Goal: Task Accomplishment & Management: Manage account settings

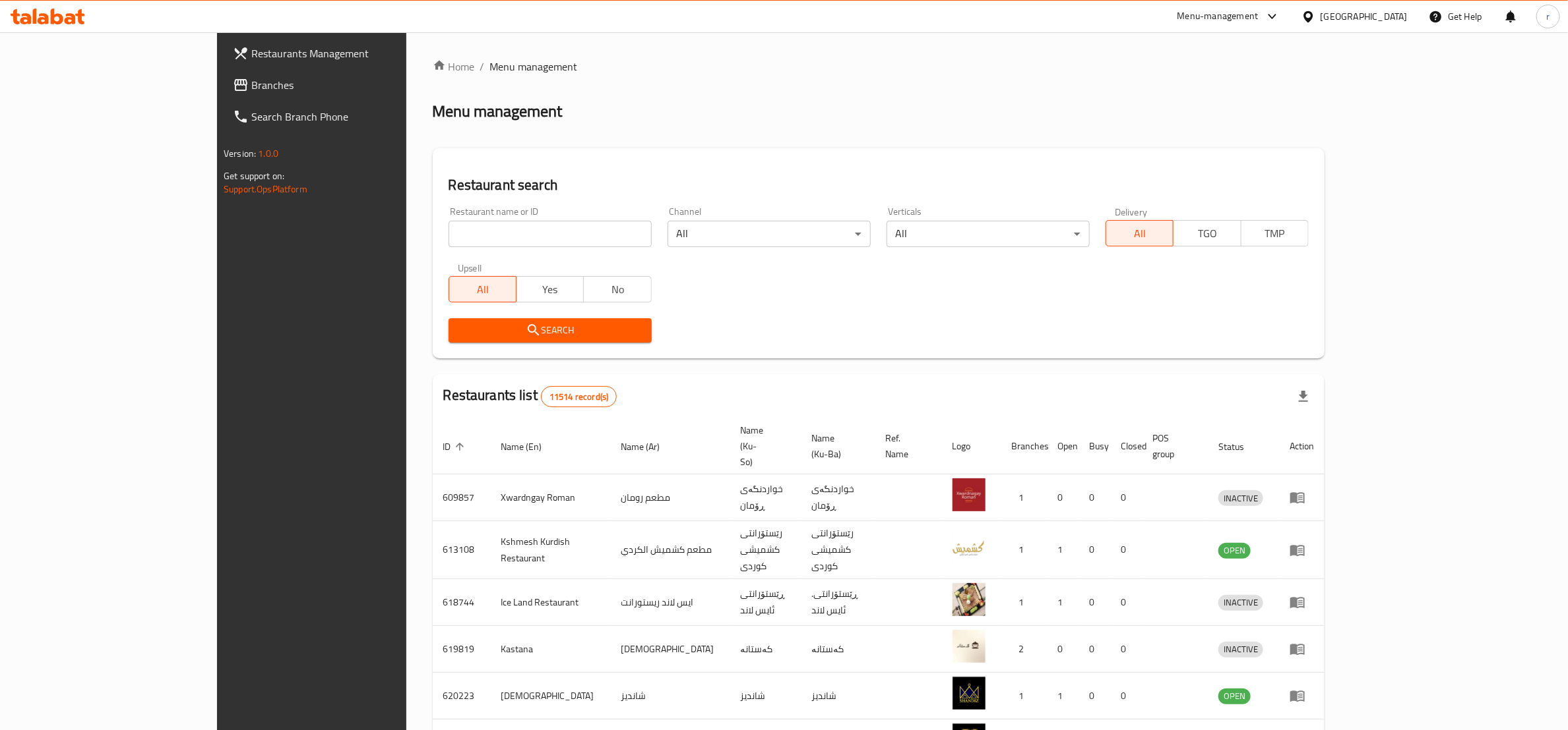
click at [251, 83] on span "Branches" at bounding box center [360, 85] width 217 height 16
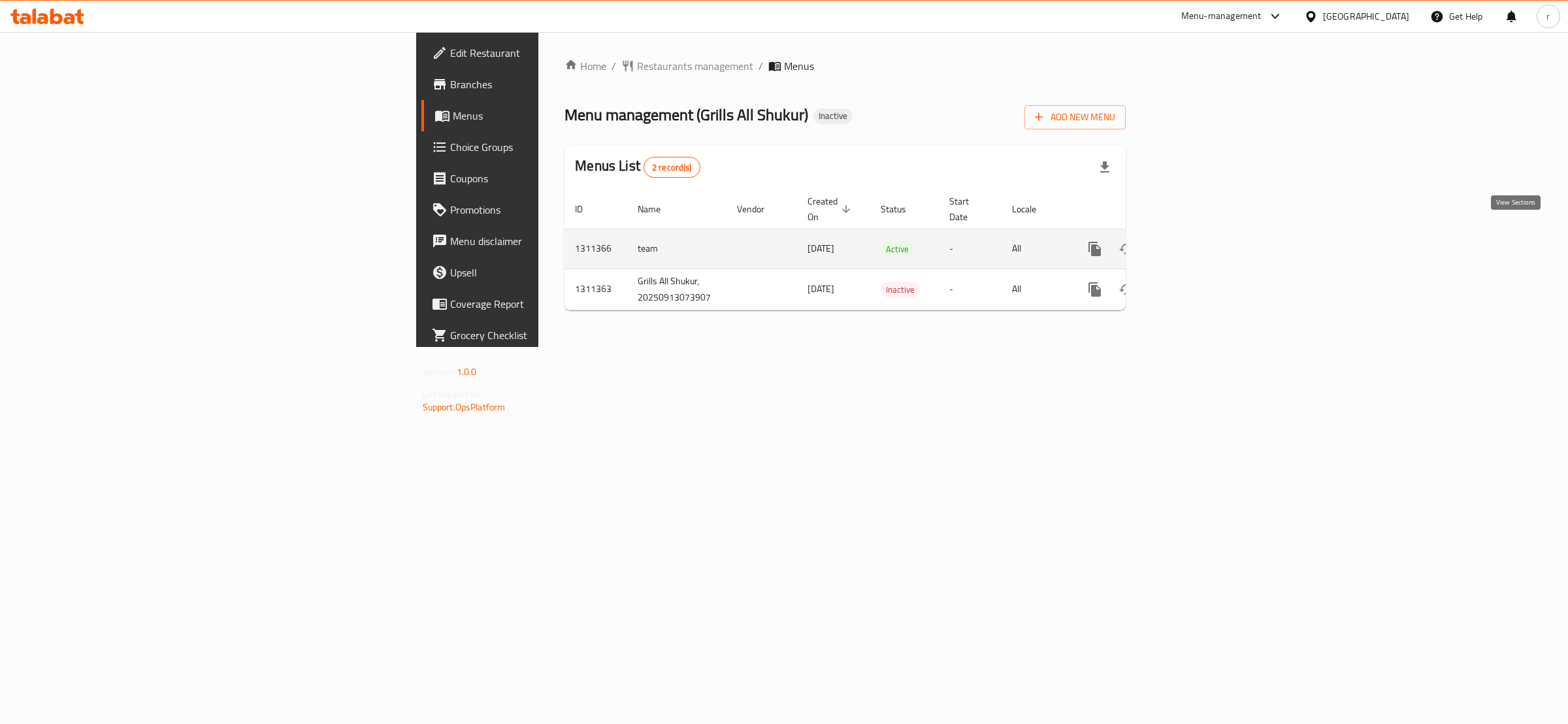
click at [1197, 242] on icon "enhanced table" at bounding box center [1189, 249] width 16 height 16
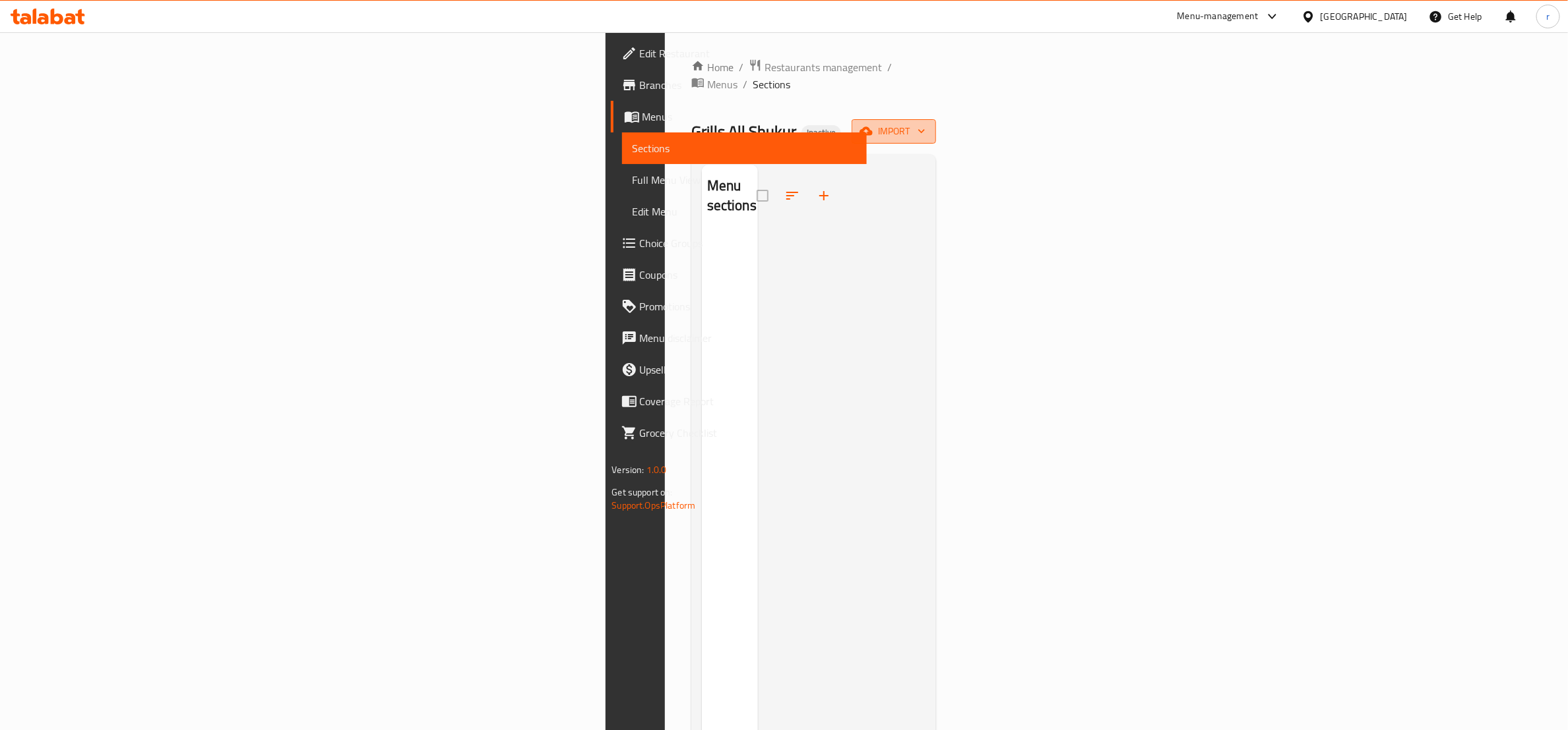
click at [926, 124] on span "import" at bounding box center [893, 131] width 63 height 17
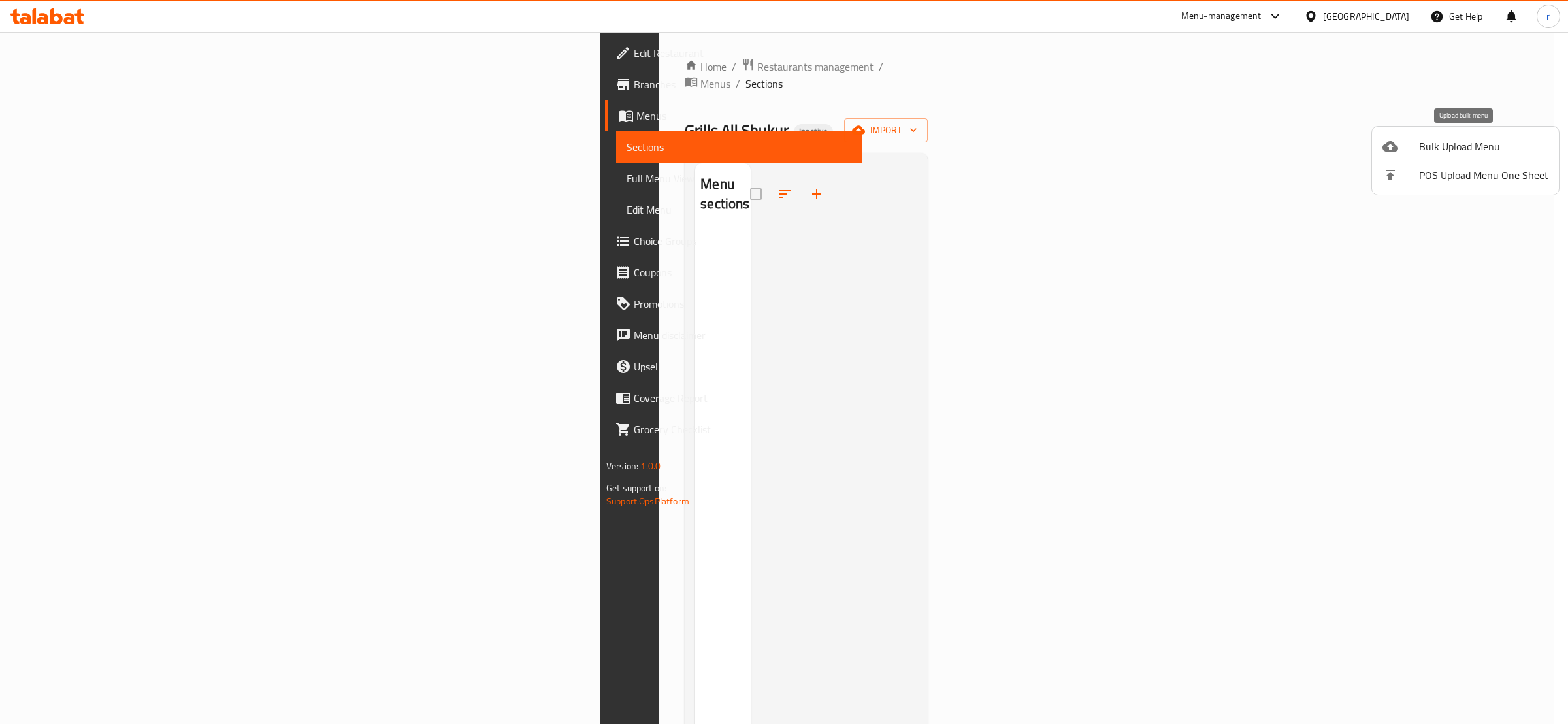
click at [1386, 147] on icon at bounding box center [1390, 146] width 16 height 10
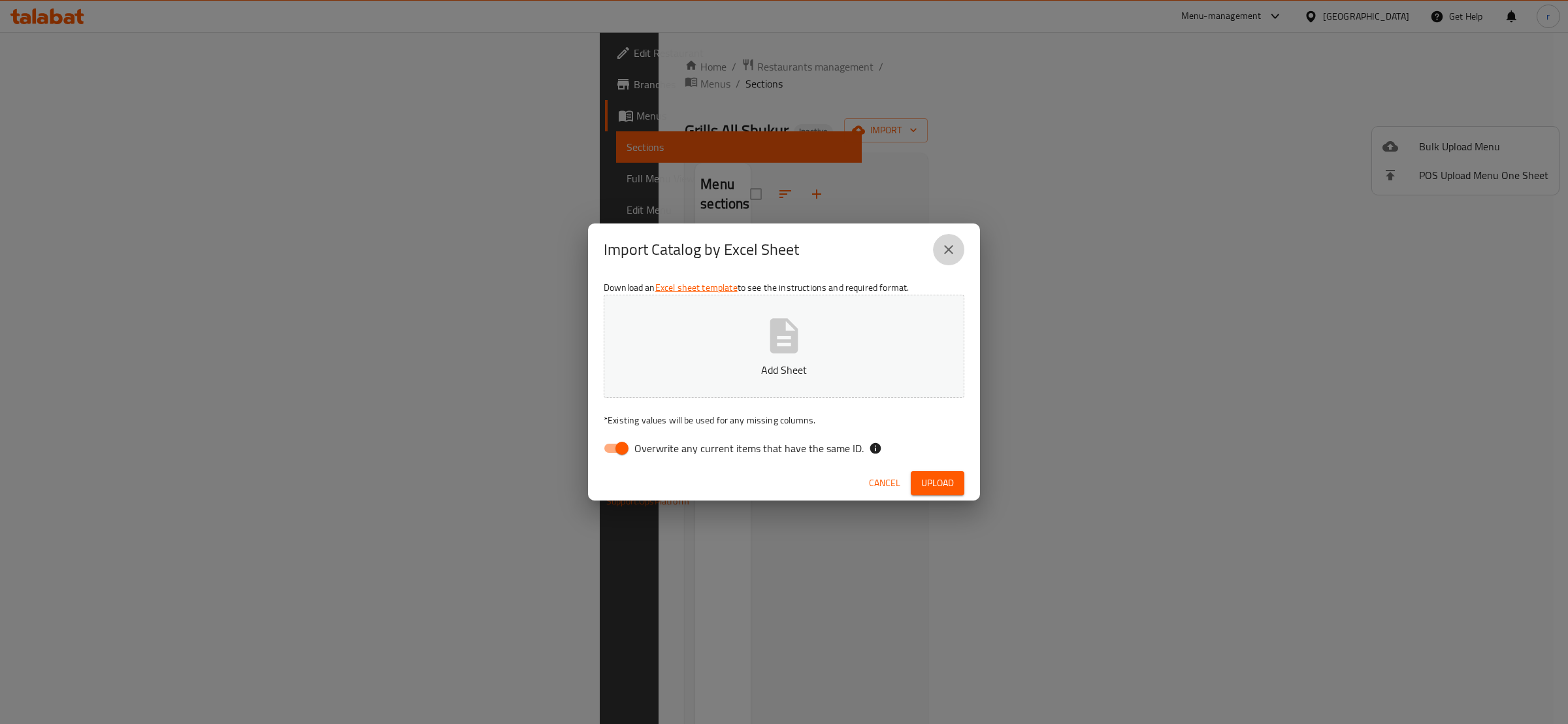
click at [951, 245] on icon "close" at bounding box center [949, 250] width 16 height 16
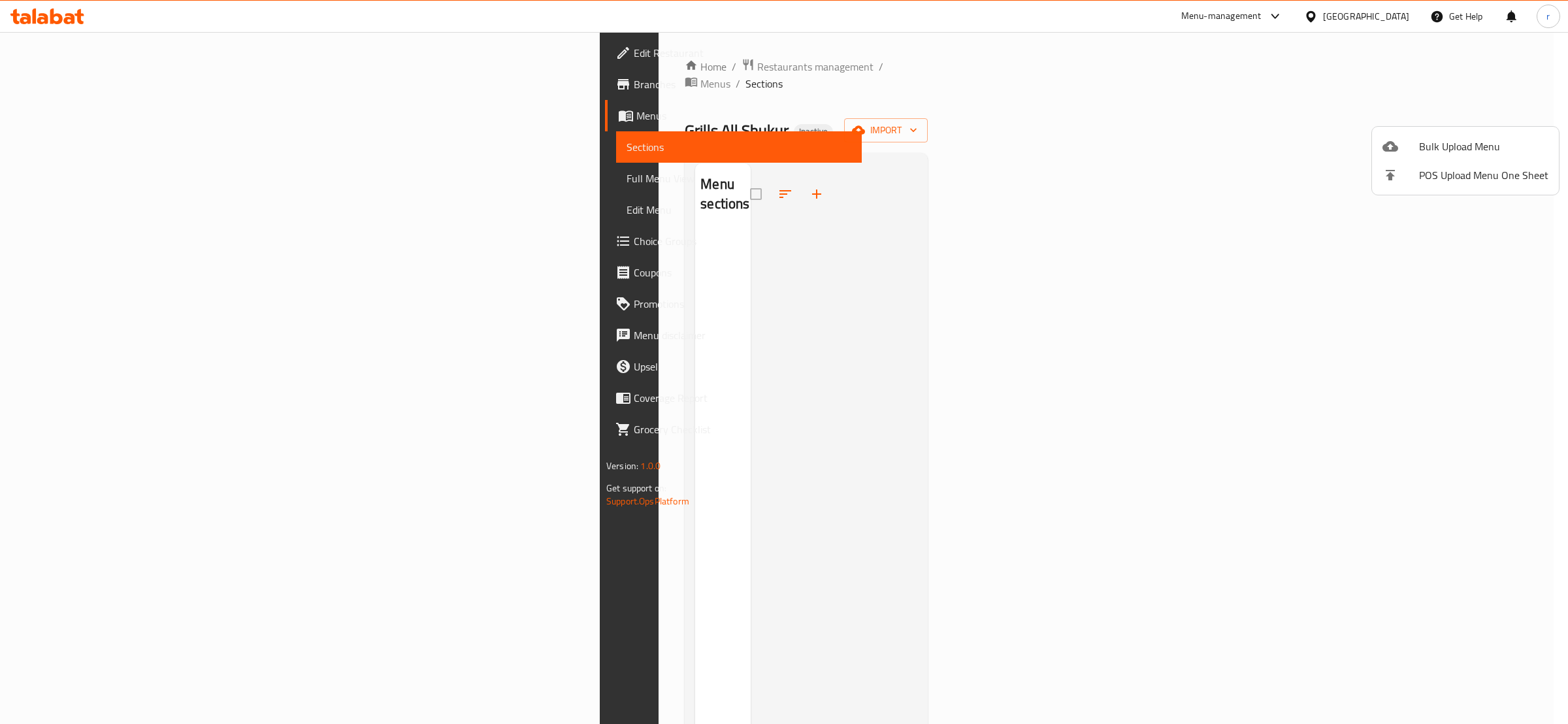
click at [155, 122] on div at bounding box center [784, 362] width 1568 height 724
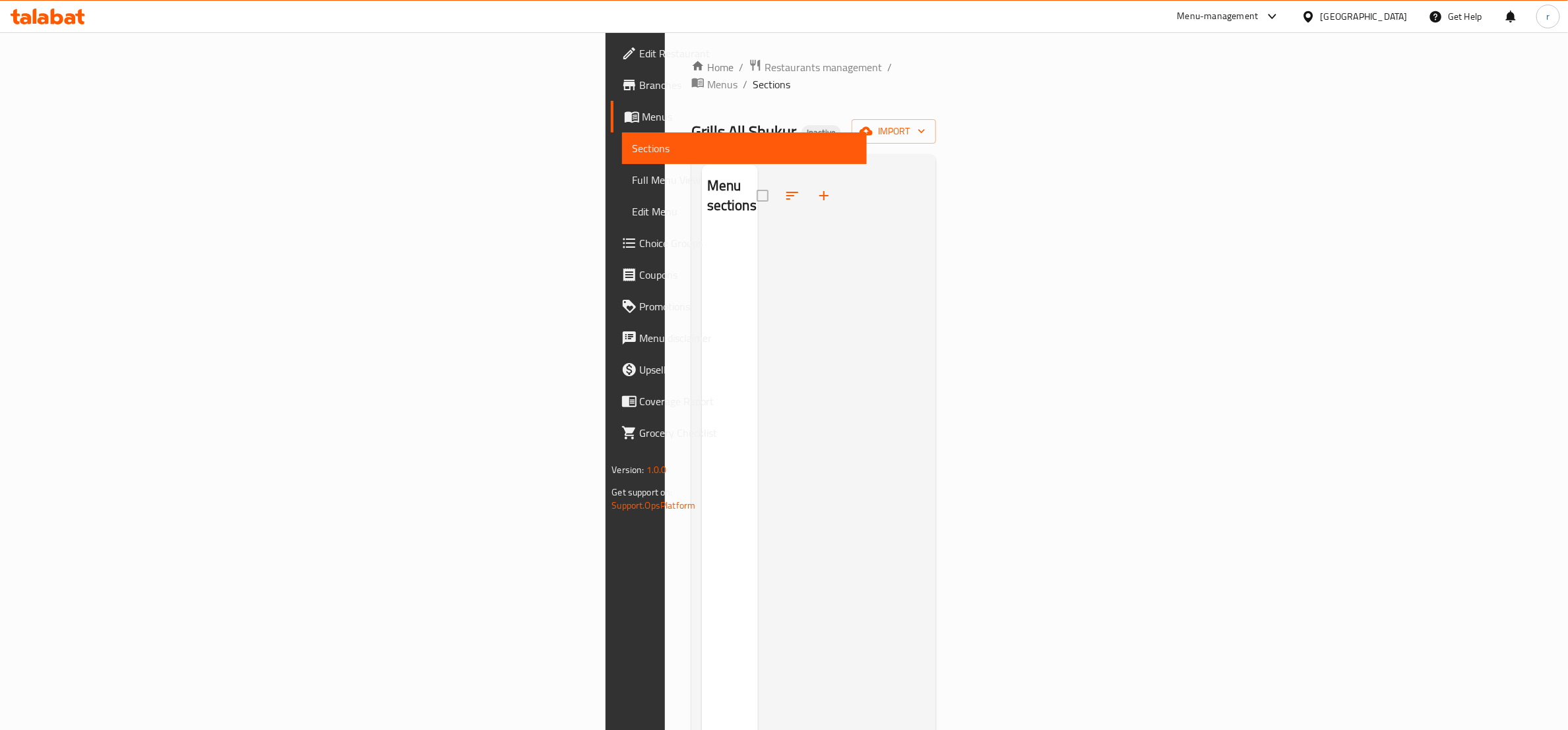
click at [642, 116] on span "Menus" at bounding box center [749, 116] width 214 height 16
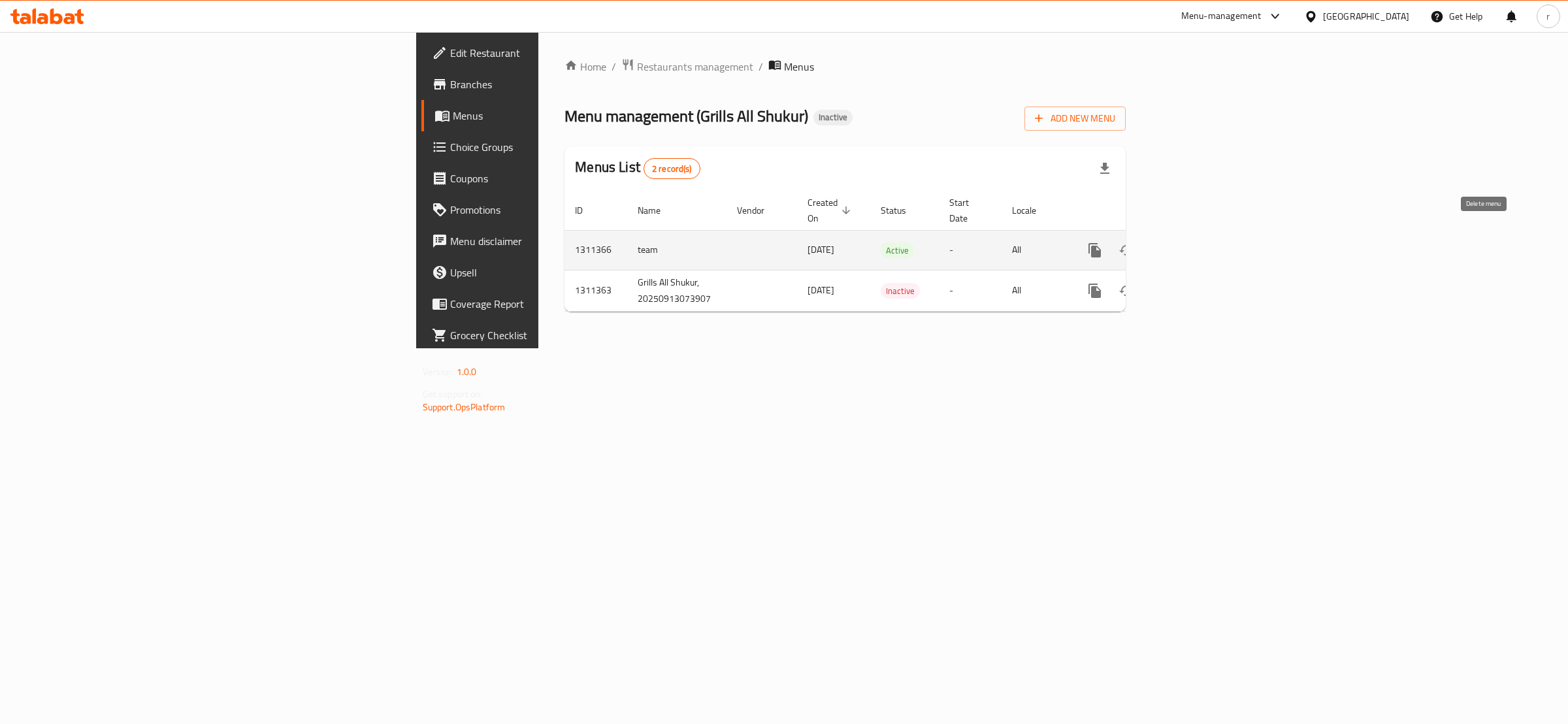
click at [1163, 244] on icon "enhanced table" at bounding box center [1158, 250] width 9 height 12
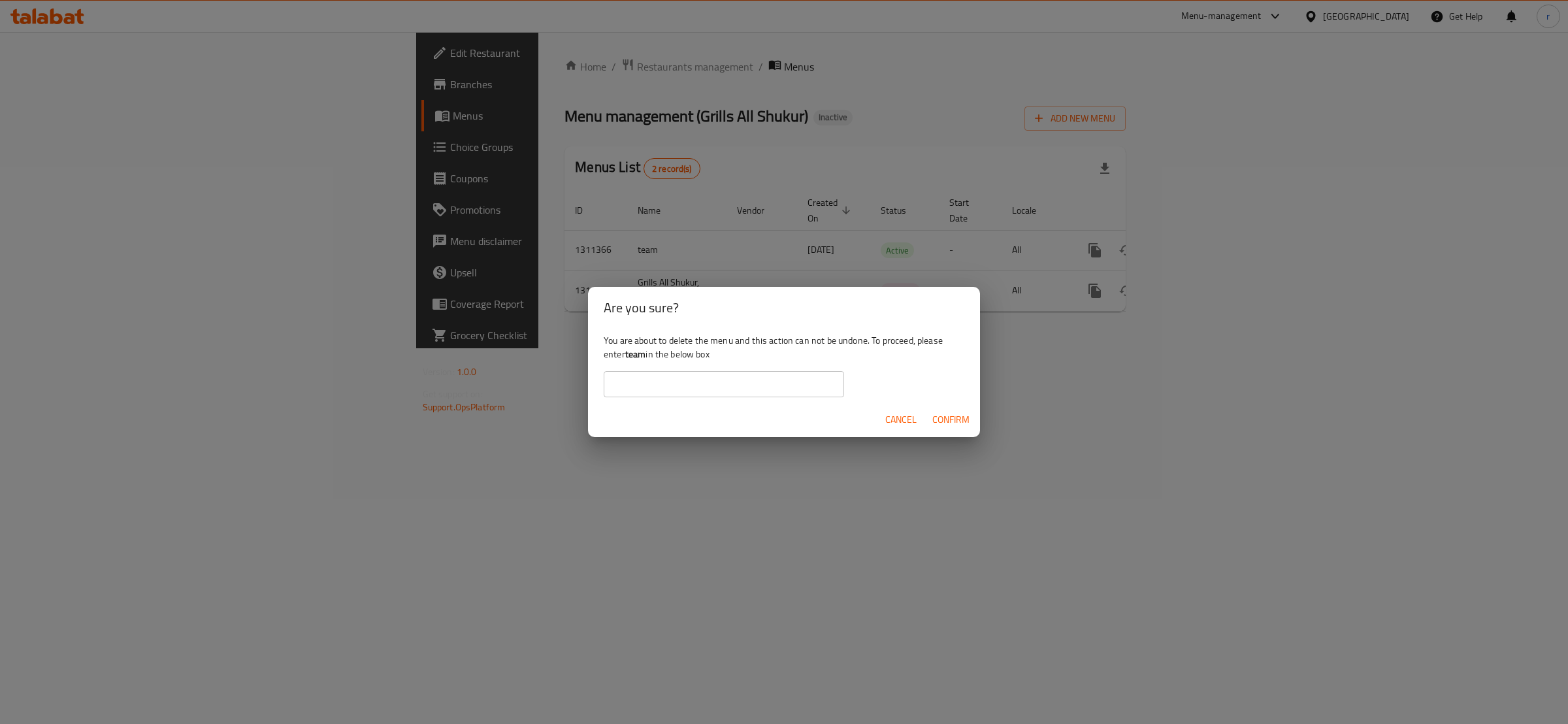
click at [627, 355] on b "team" at bounding box center [635, 354] width 21 height 17
copy div "team"
click at [671, 378] on input "text" at bounding box center [724, 385] width 240 height 27
paste input "team"
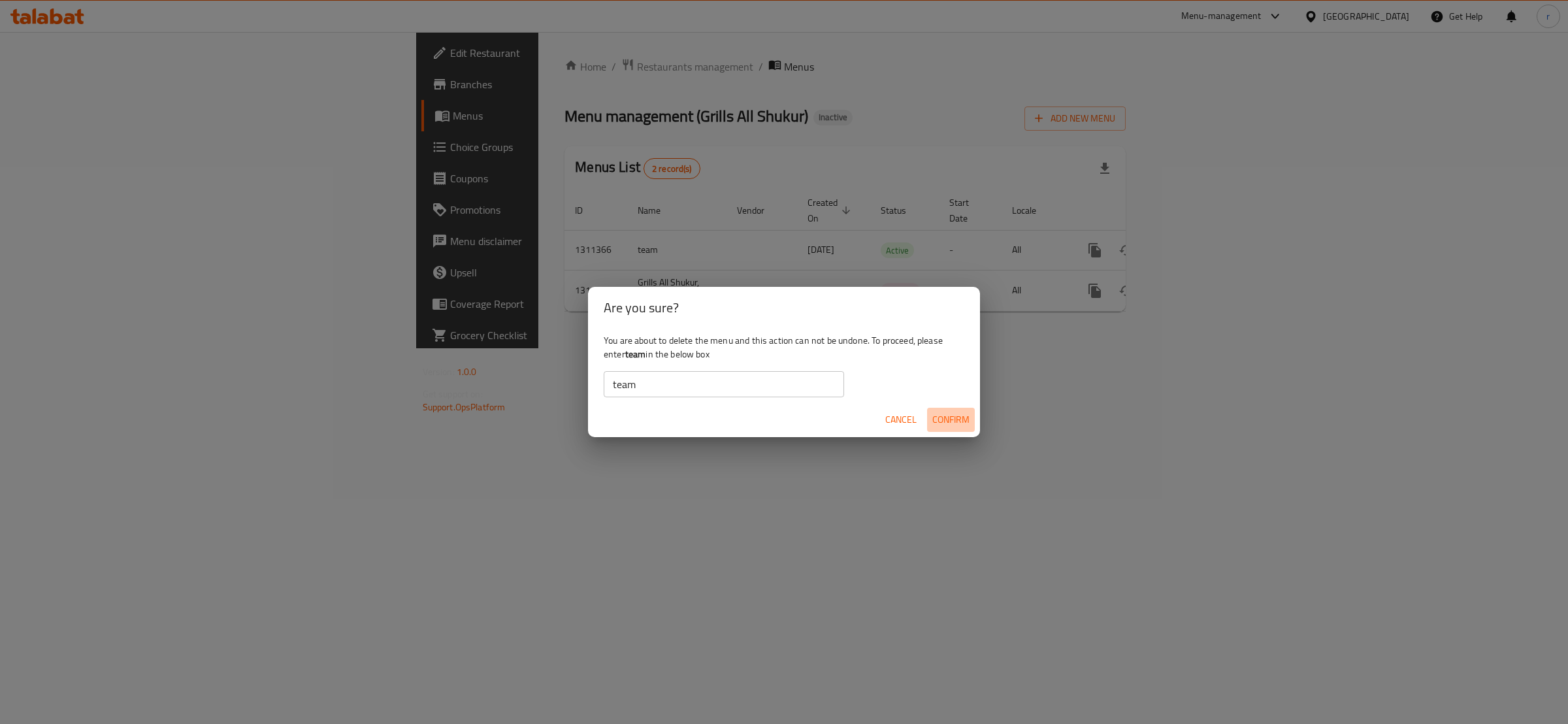
click at [963, 424] on span "Confirm" at bounding box center [951, 420] width 37 height 16
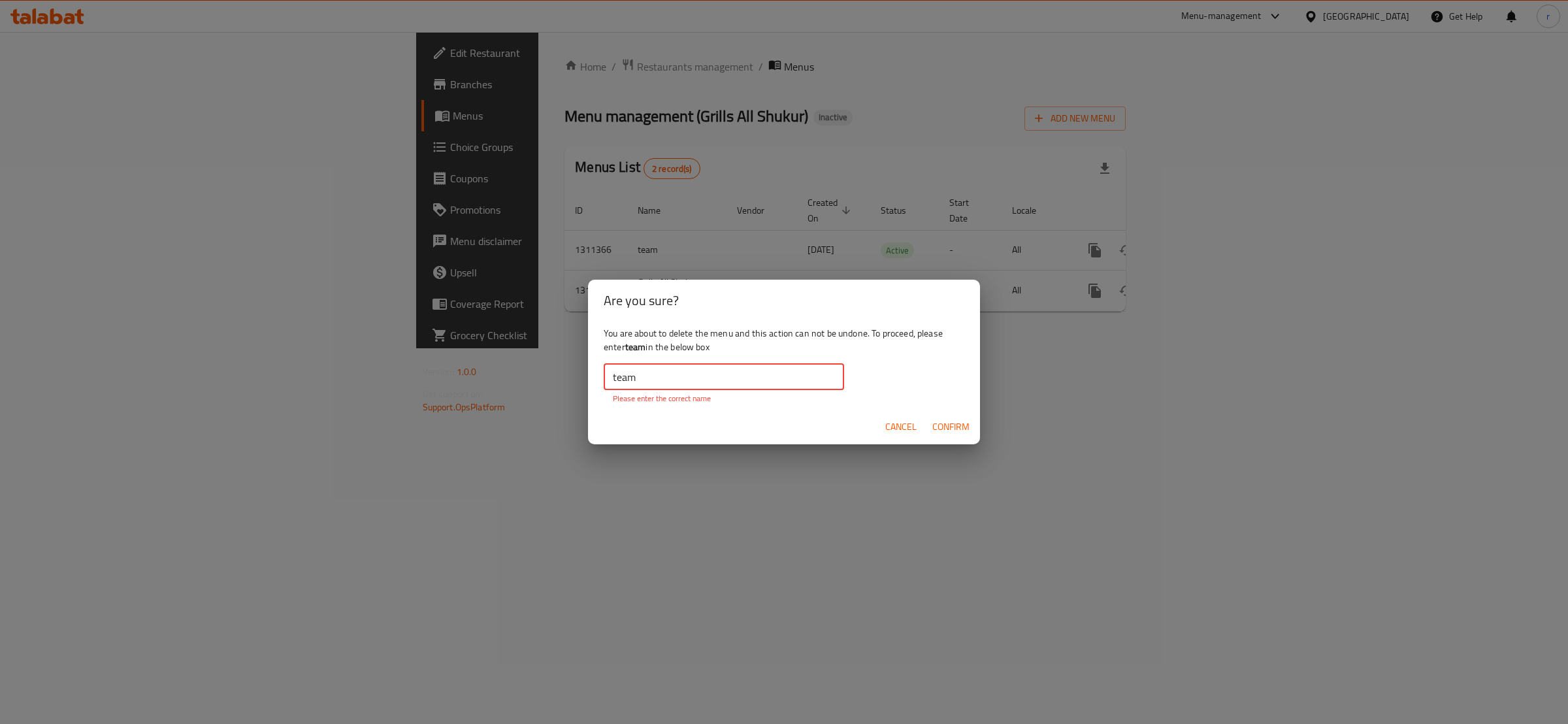
click at [708, 382] on input "team" at bounding box center [724, 378] width 240 height 27
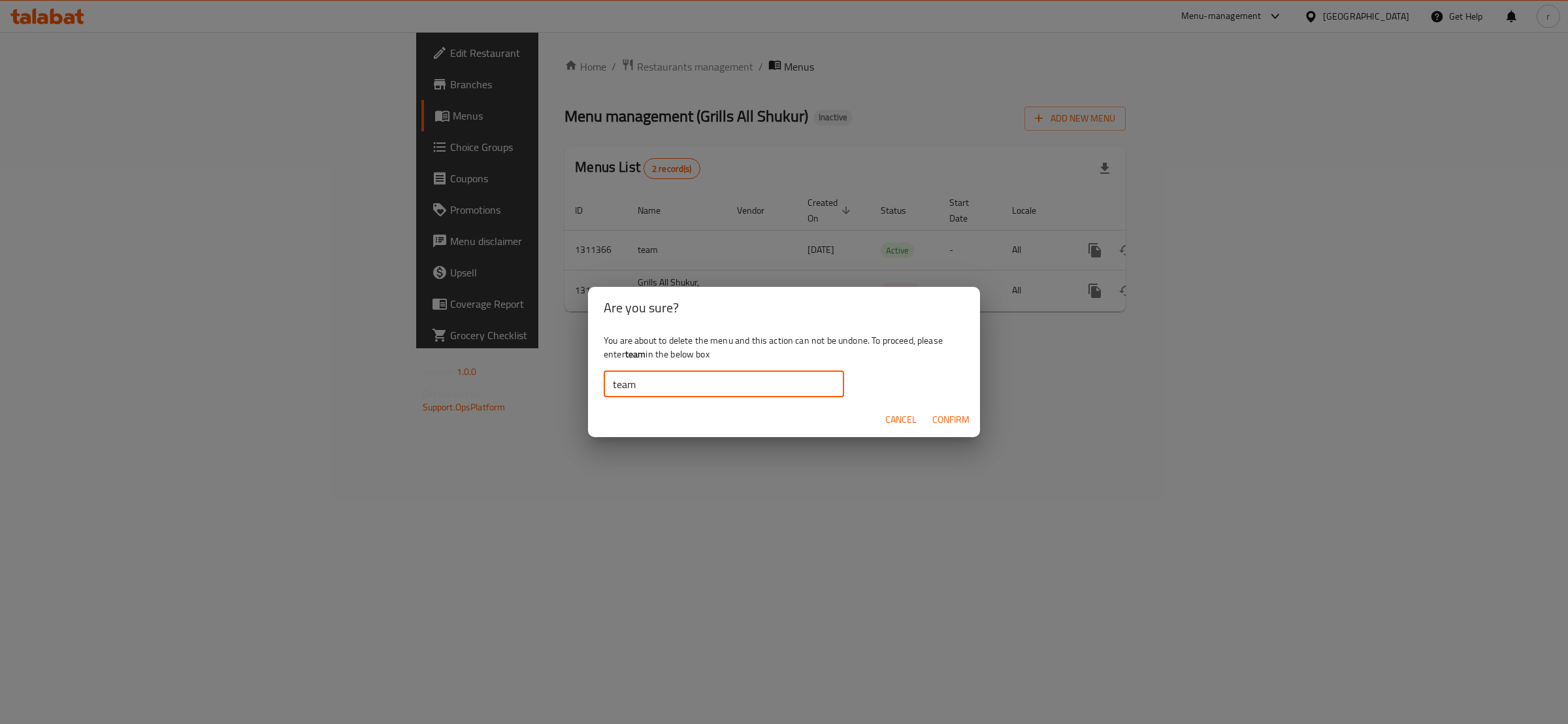
type input "team"
click at [941, 422] on span "Confirm" at bounding box center [951, 420] width 37 height 16
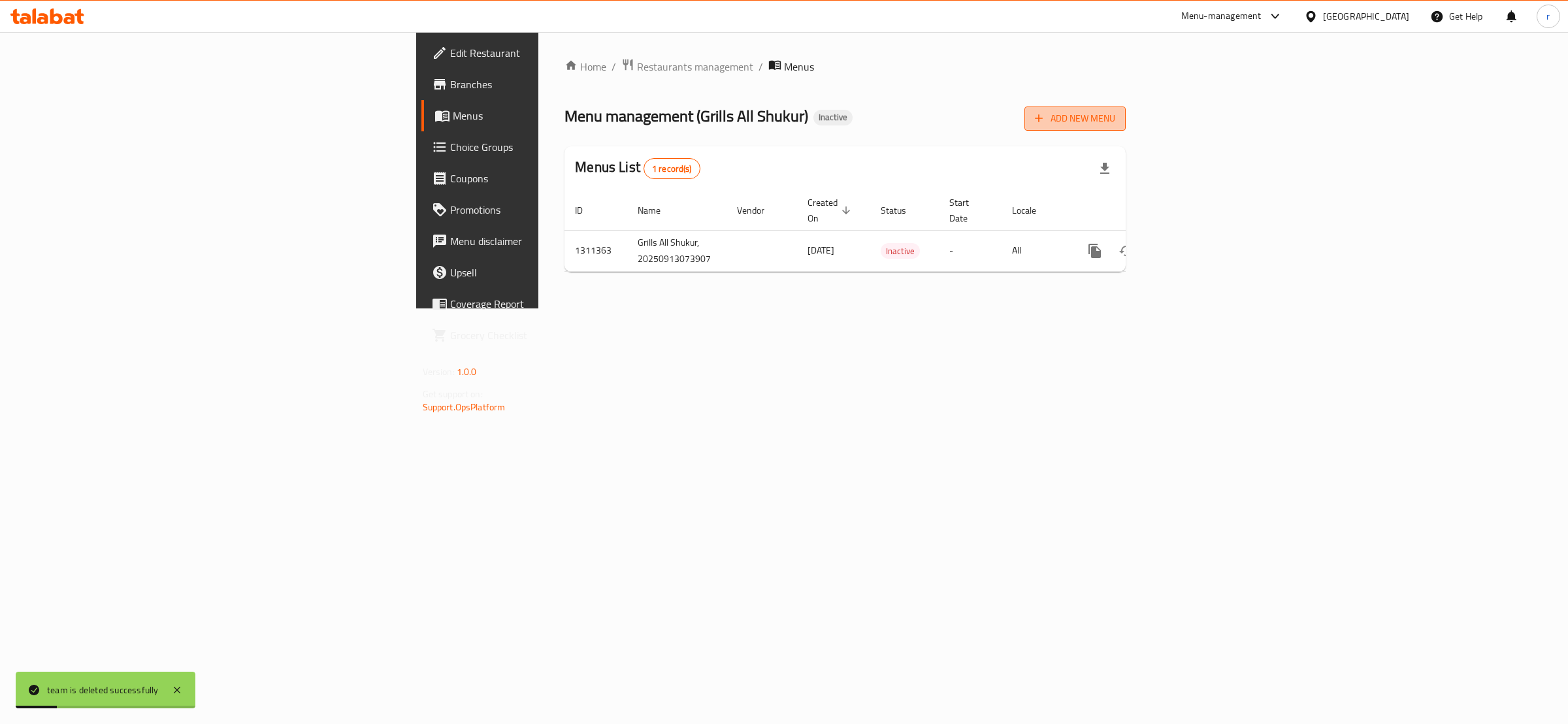
click at [1115, 119] on span "Add New Menu" at bounding box center [1074, 119] width 80 height 16
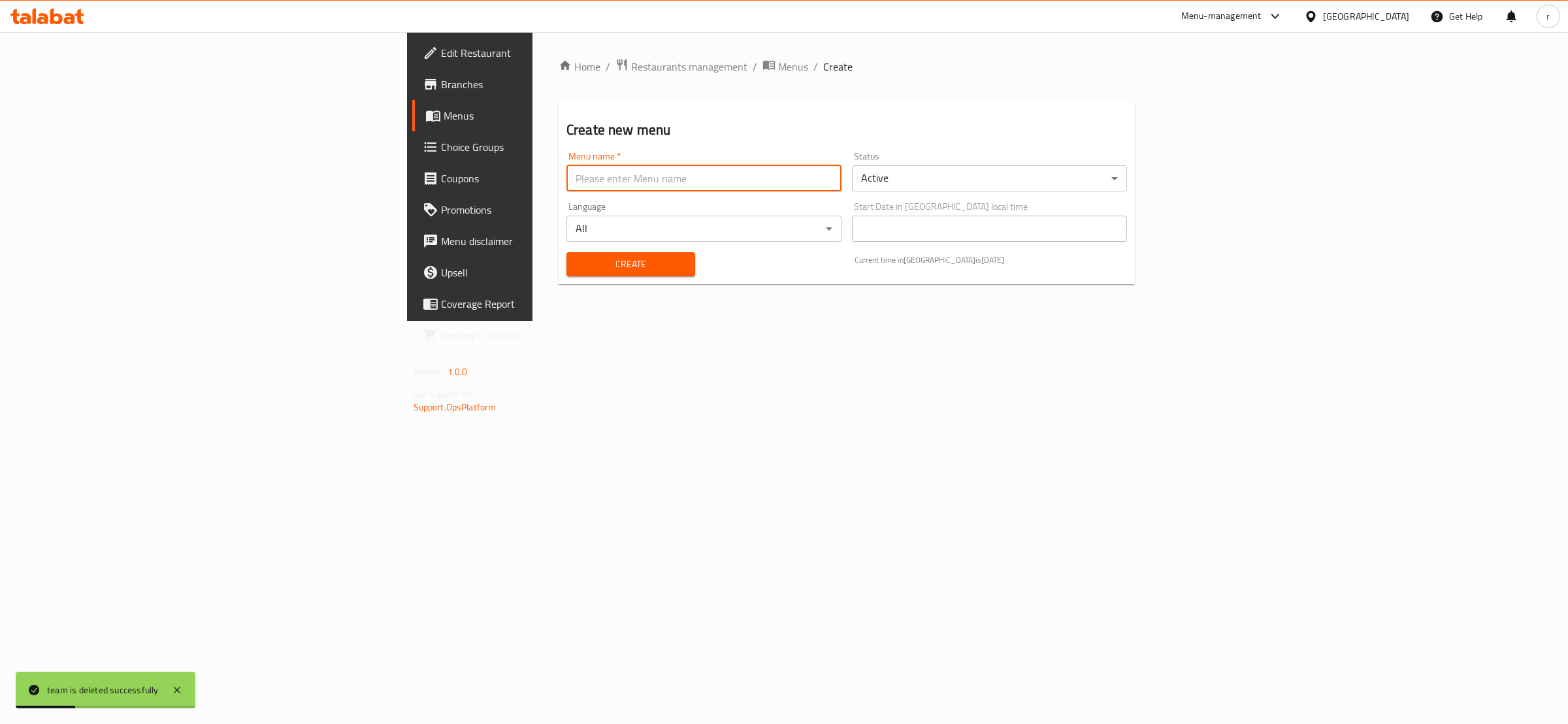
click at [567, 183] on input "text" at bounding box center [704, 179] width 275 height 27
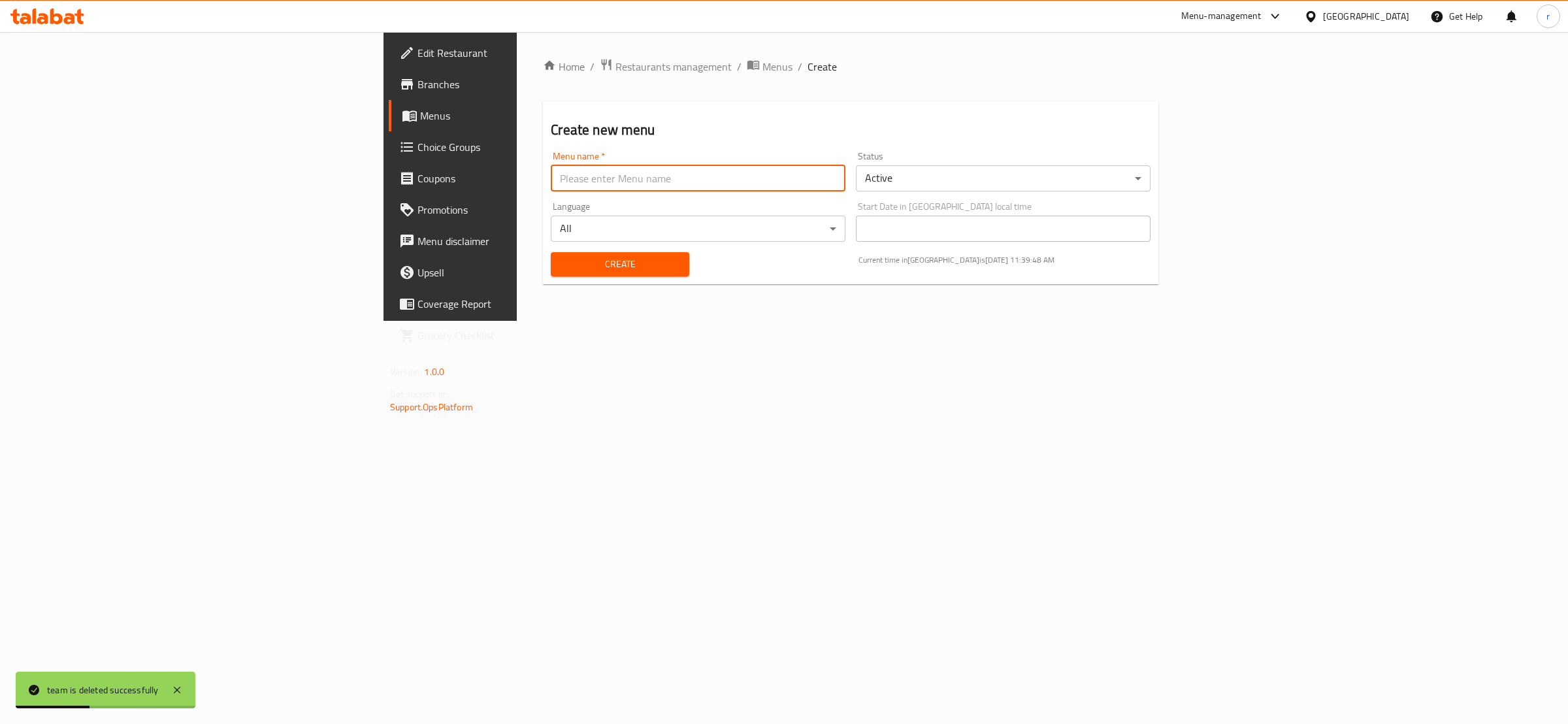
type input "rahma"
click at [543, 251] on div "Create" at bounding box center [619, 264] width 154 height 40
click at [561, 267] on span "Create" at bounding box center [620, 264] width 117 height 16
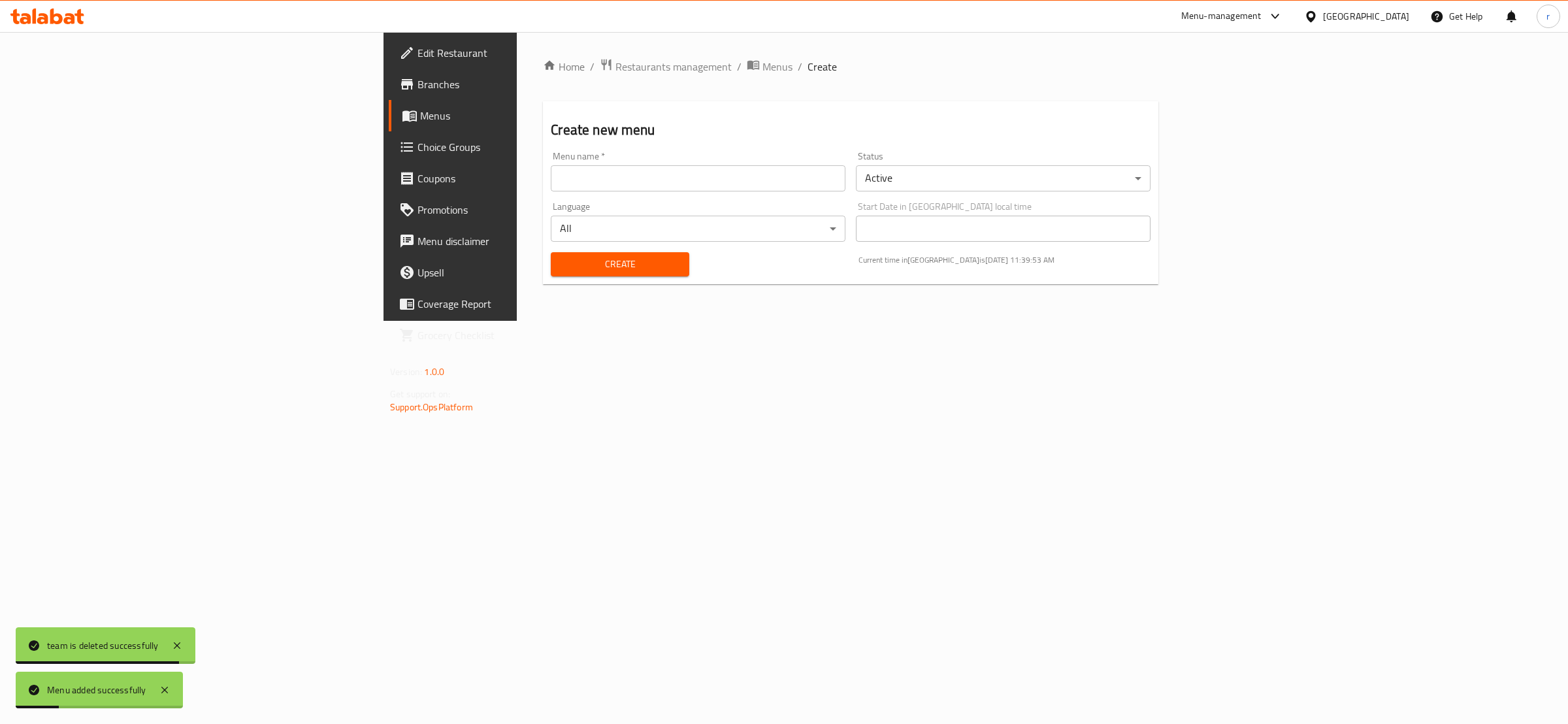
click at [420, 122] on span "Menus" at bounding box center [528, 115] width 215 height 16
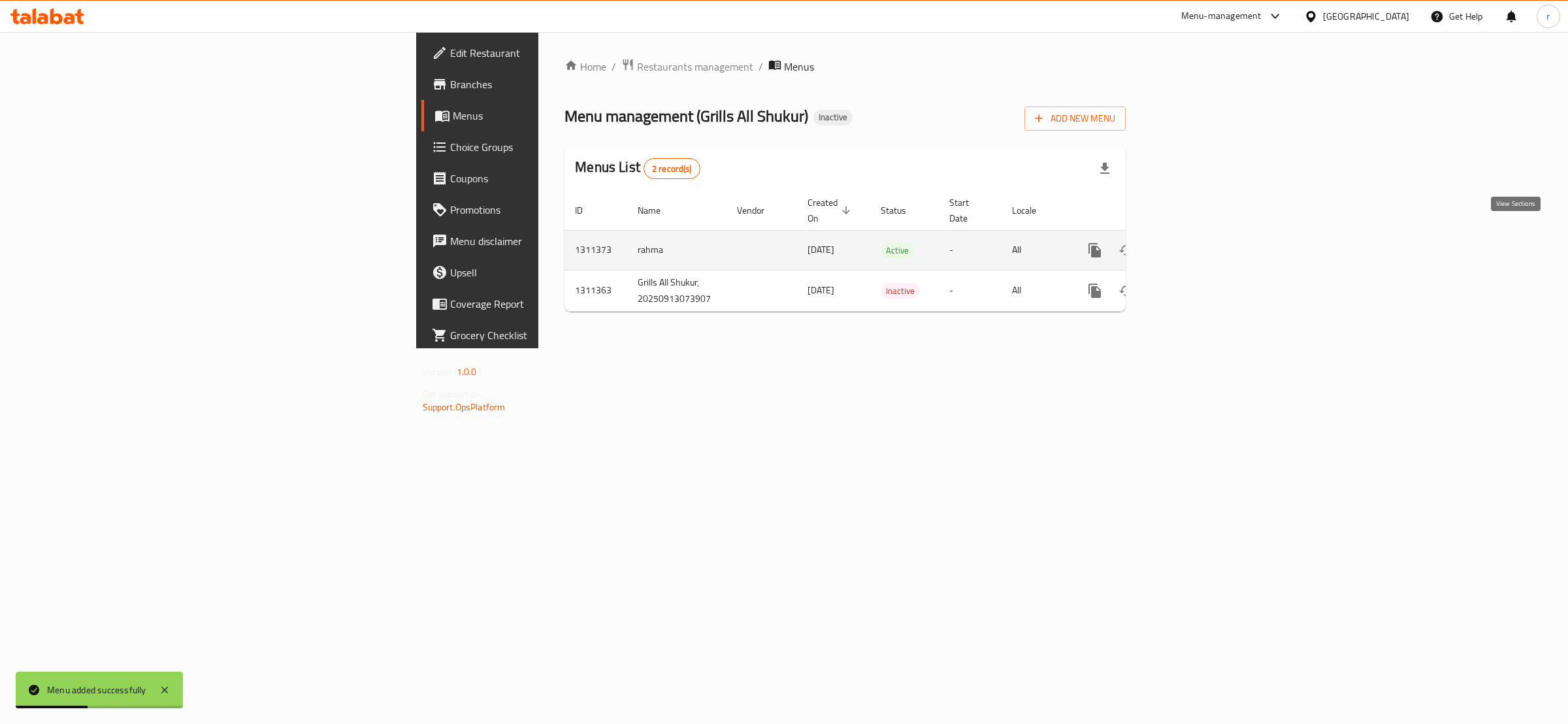
click at [1197, 243] on icon "enhanced table" at bounding box center [1189, 250] width 16 height 16
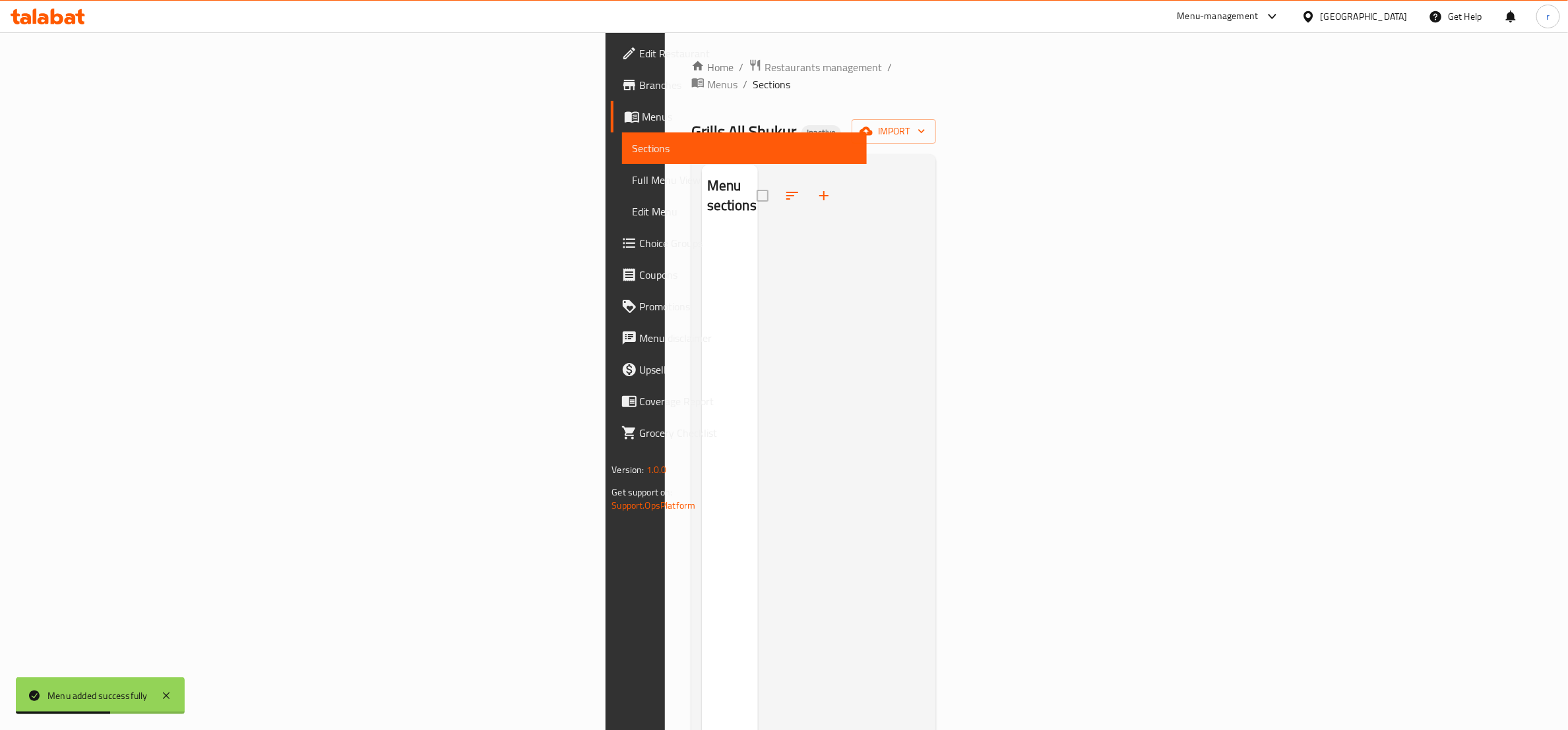
click at [937, 120] on div "Grills All Shukur Inactive import" at bounding box center [814, 131] width 246 height 24
click at [936, 120] on button "import" at bounding box center [893, 131] width 84 height 24
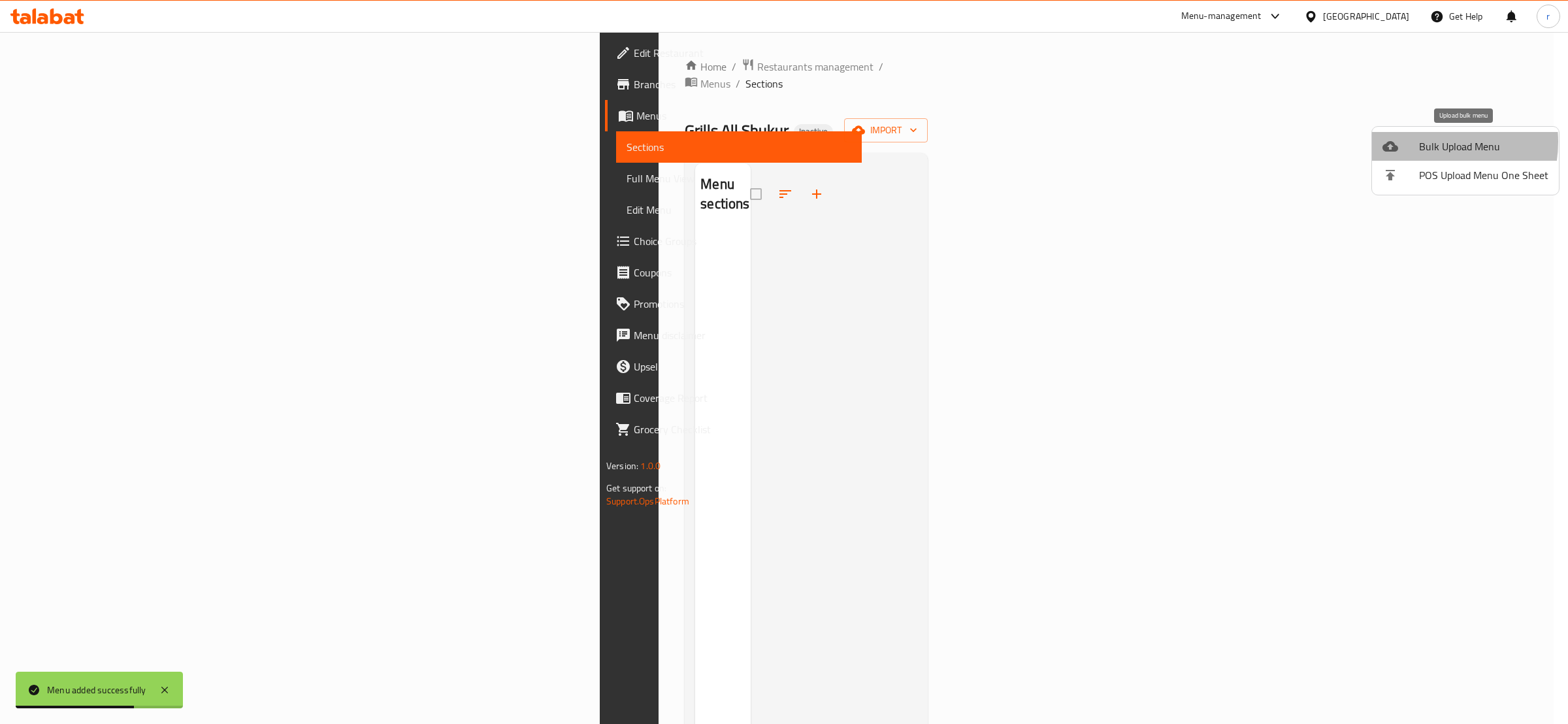
click at [1427, 142] on span "Bulk Upload Menu" at bounding box center [1484, 147] width 129 height 16
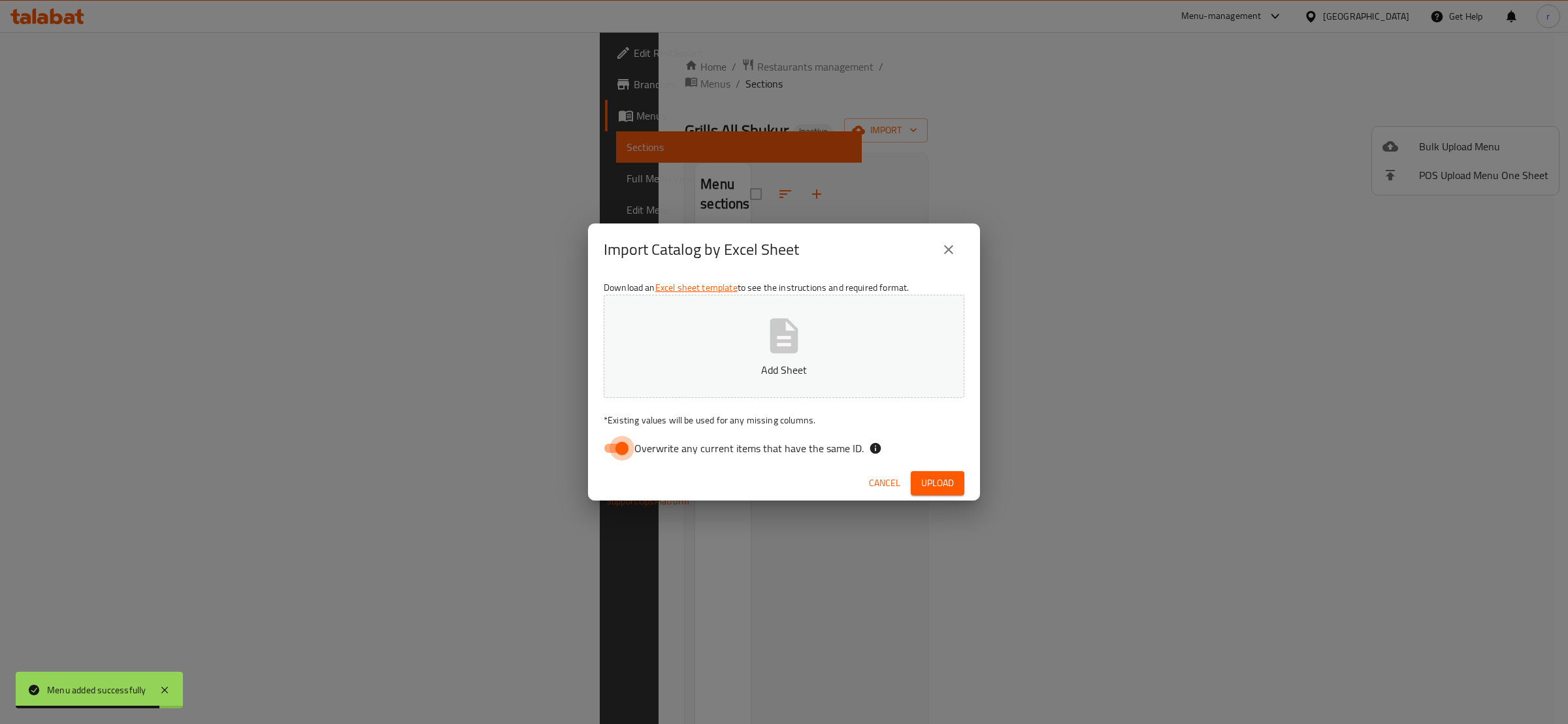
click at [616, 438] on input "Overwrite any current items that have the same ID." at bounding box center [622, 449] width 75 height 25
checkbox input "false"
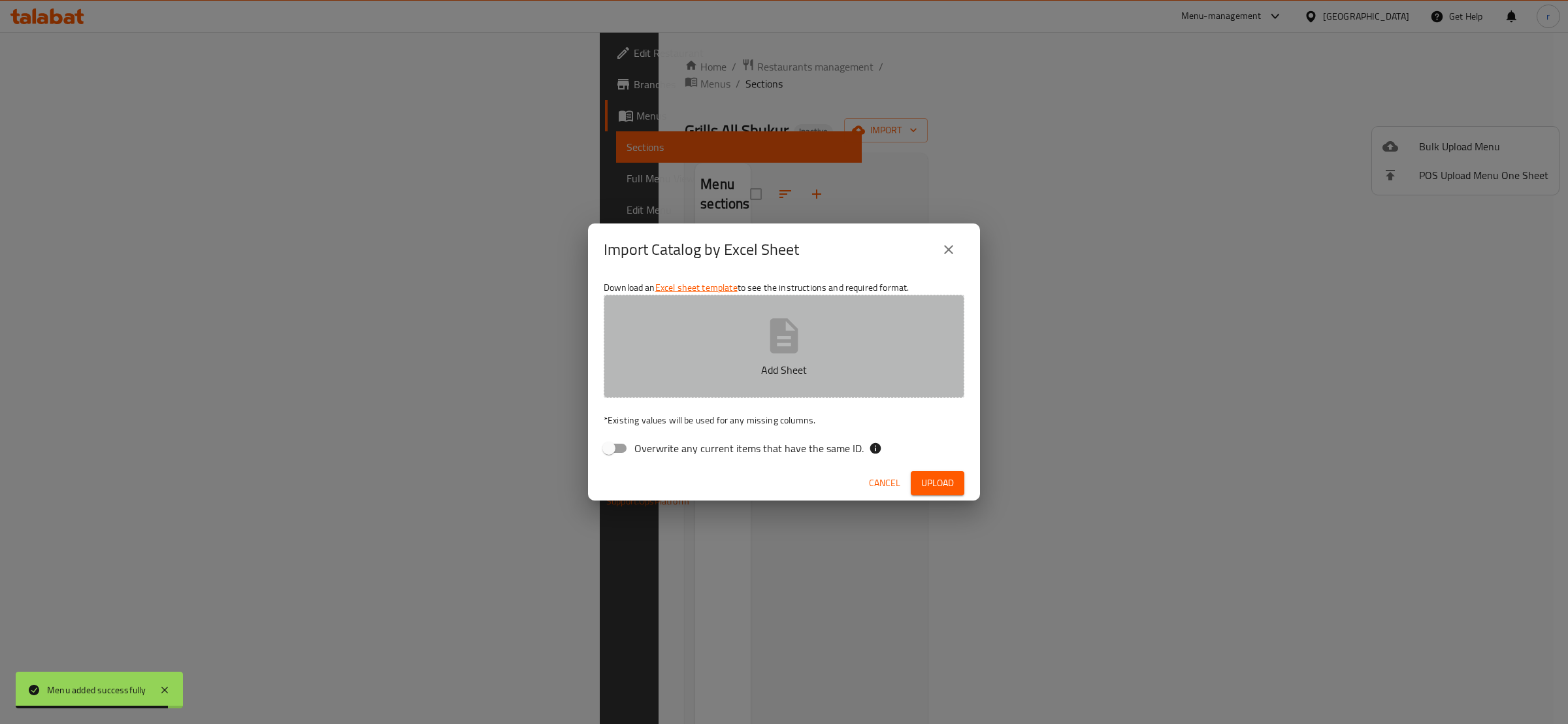
click at [700, 362] on p "Add Sheet" at bounding box center [784, 370] width 320 height 16
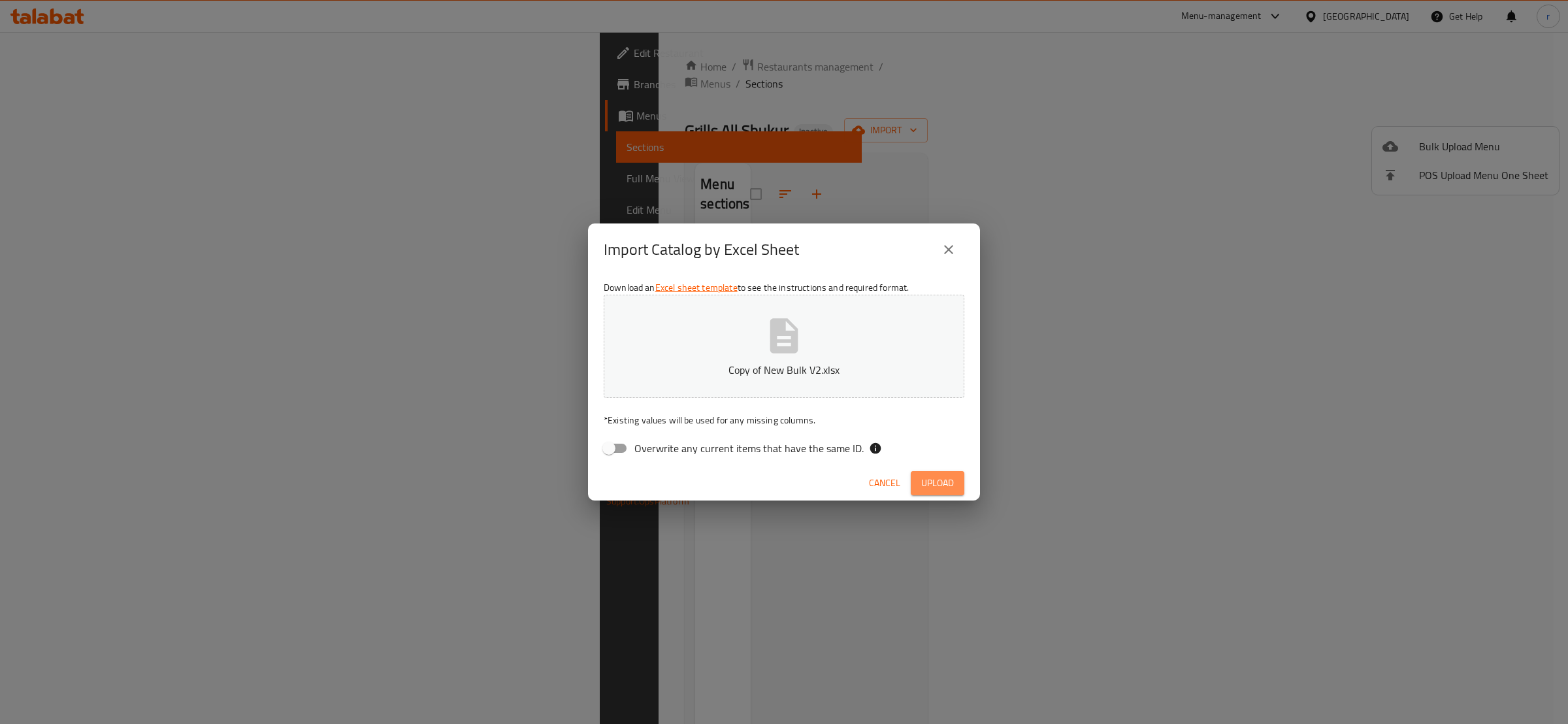
click at [958, 483] on button "Upload" at bounding box center [937, 483] width 54 height 24
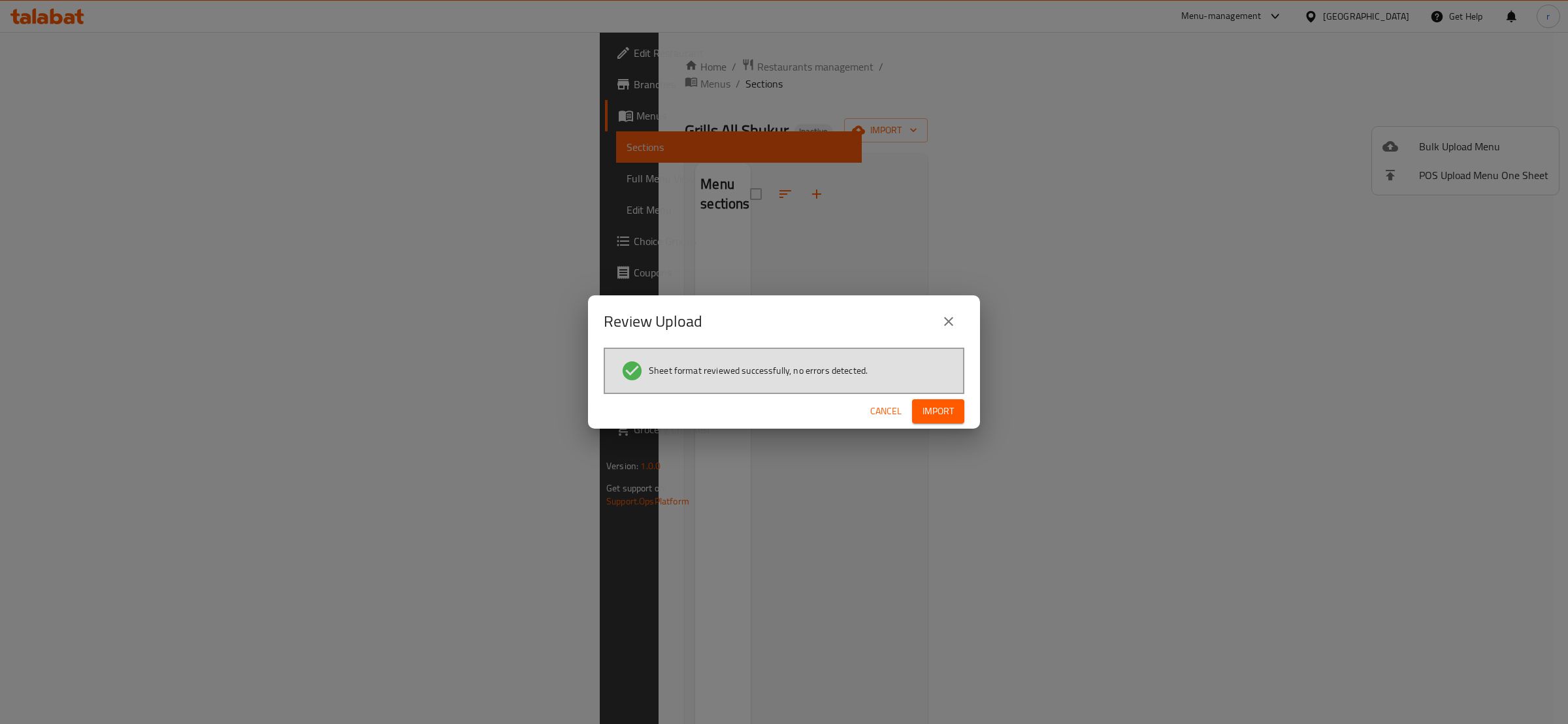
click at [961, 409] on button "Import" at bounding box center [938, 411] width 52 height 24
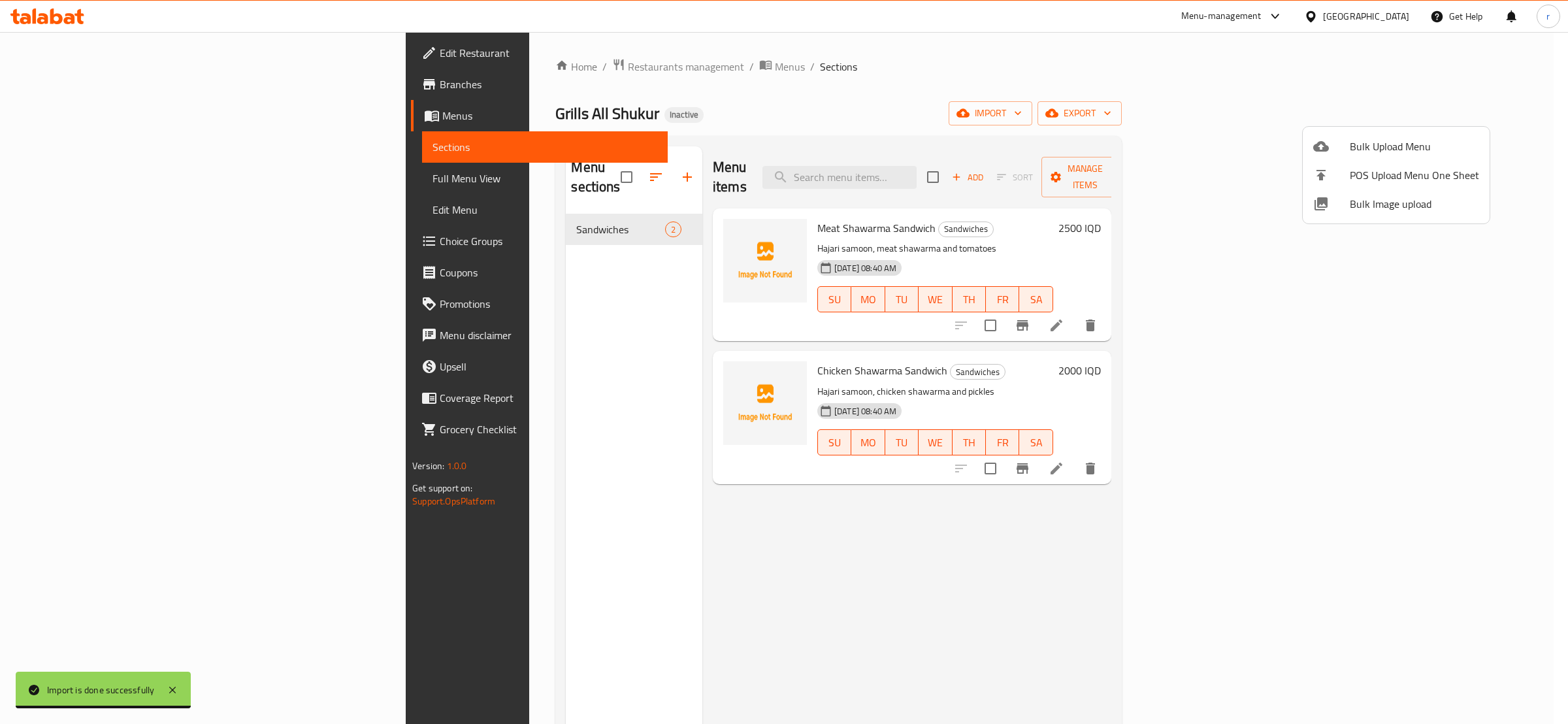
click at [659, 237] on div at bounding box center [784, 362] width 1568 height 724
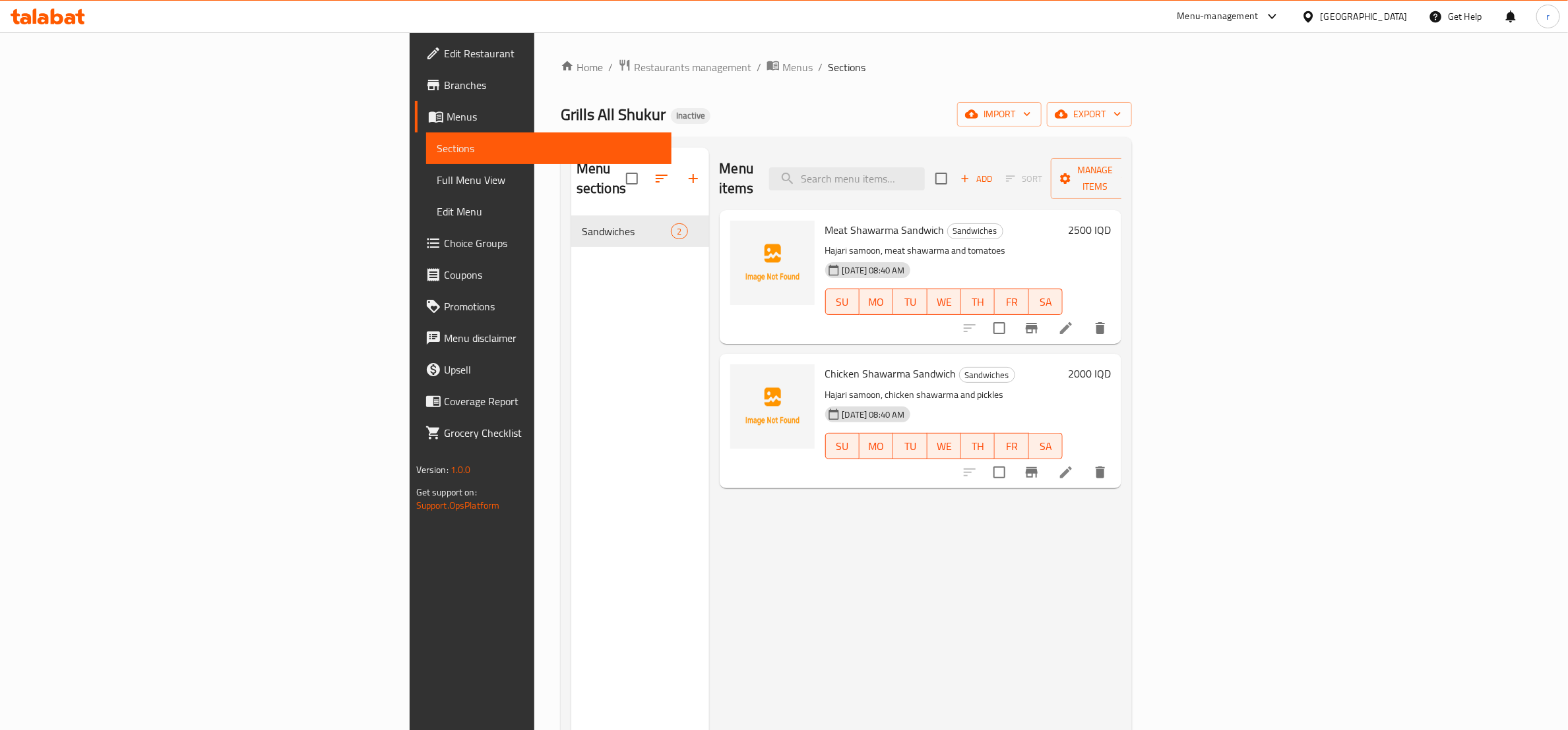
click at [730, 234] on img at bounding box center [772, 263] width 84 height 84
click at [730, 226] on img at bounding box center [772, 263] width 84 height 84
click at [758, 662] on div "Menu items Add Sort Manage items Meat Shawarma Sandwich Sandwiches Hajari samoo…" at bounding box center [915, 513] width 413 height 730
click at [742, 233] on icon "upload picture" at bounding box center [749, 238] width 13 height 12
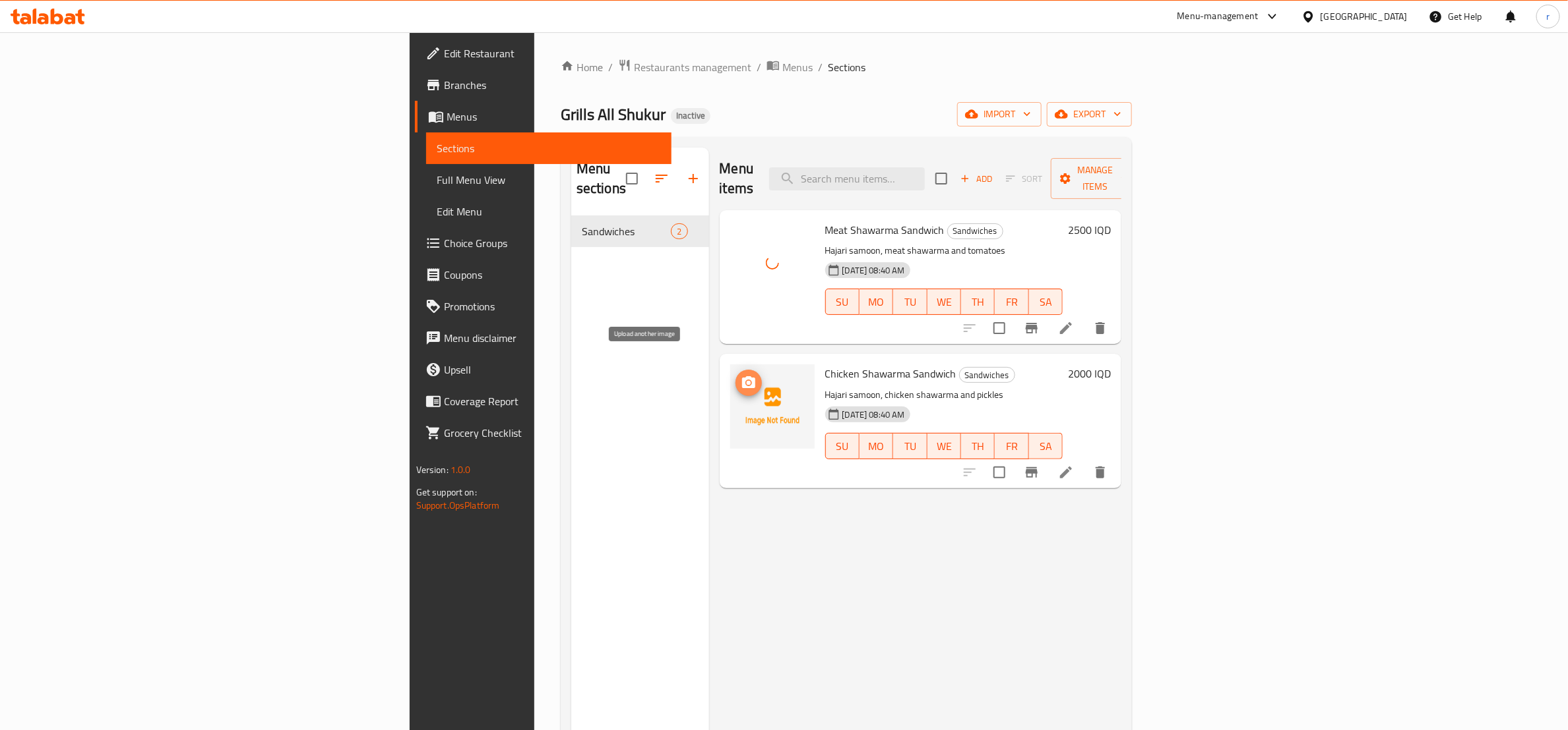
click at [735, 370] on button "upload picture" at bounding box center [749, 383] width 27 height 27
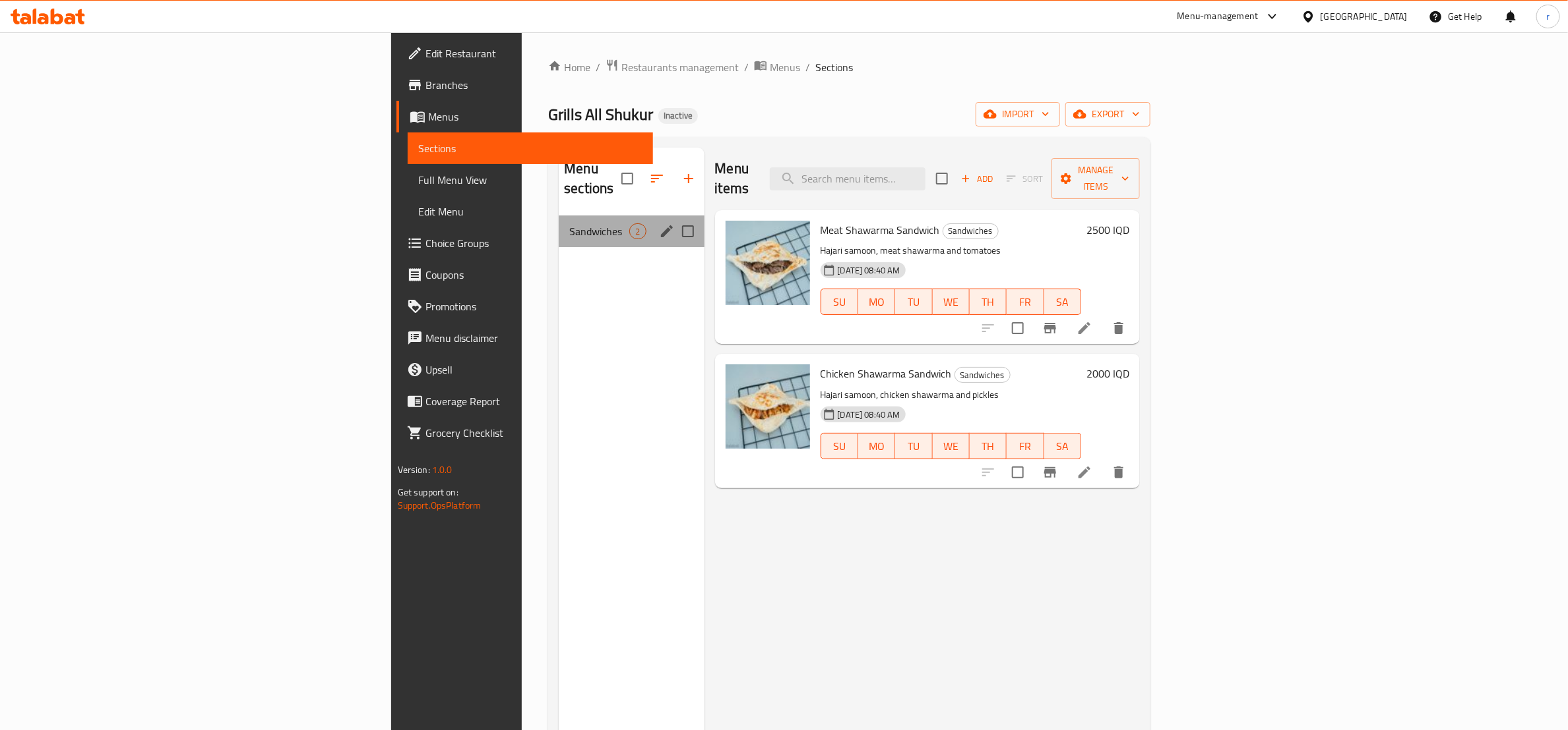
click at [559, 216] on div "Sandwiches 2" at bounding box center [631, 231] width 145 height 31
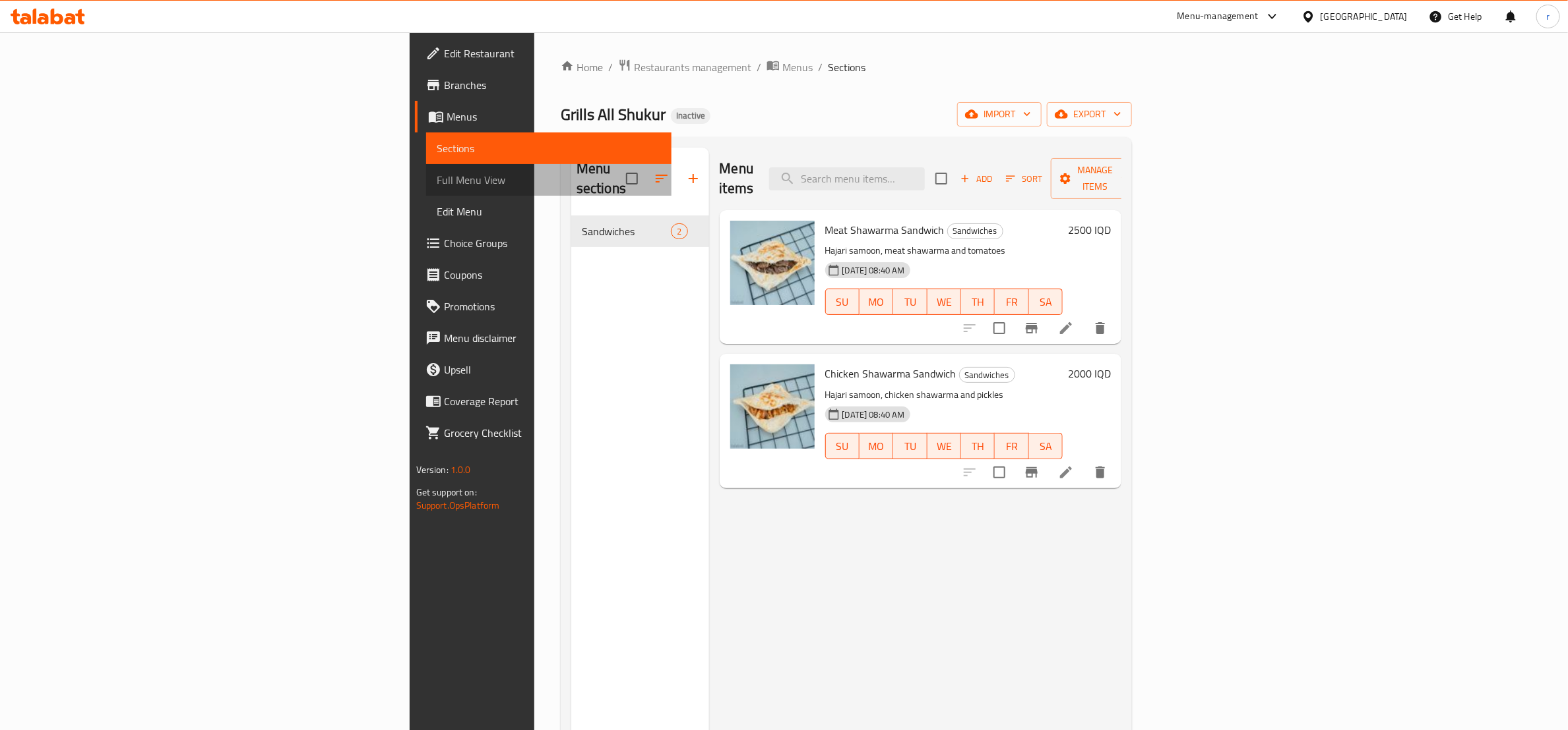
click at [437, 182] on span "Full Menu View" at bounding box center [549, 180] width 224 height 16
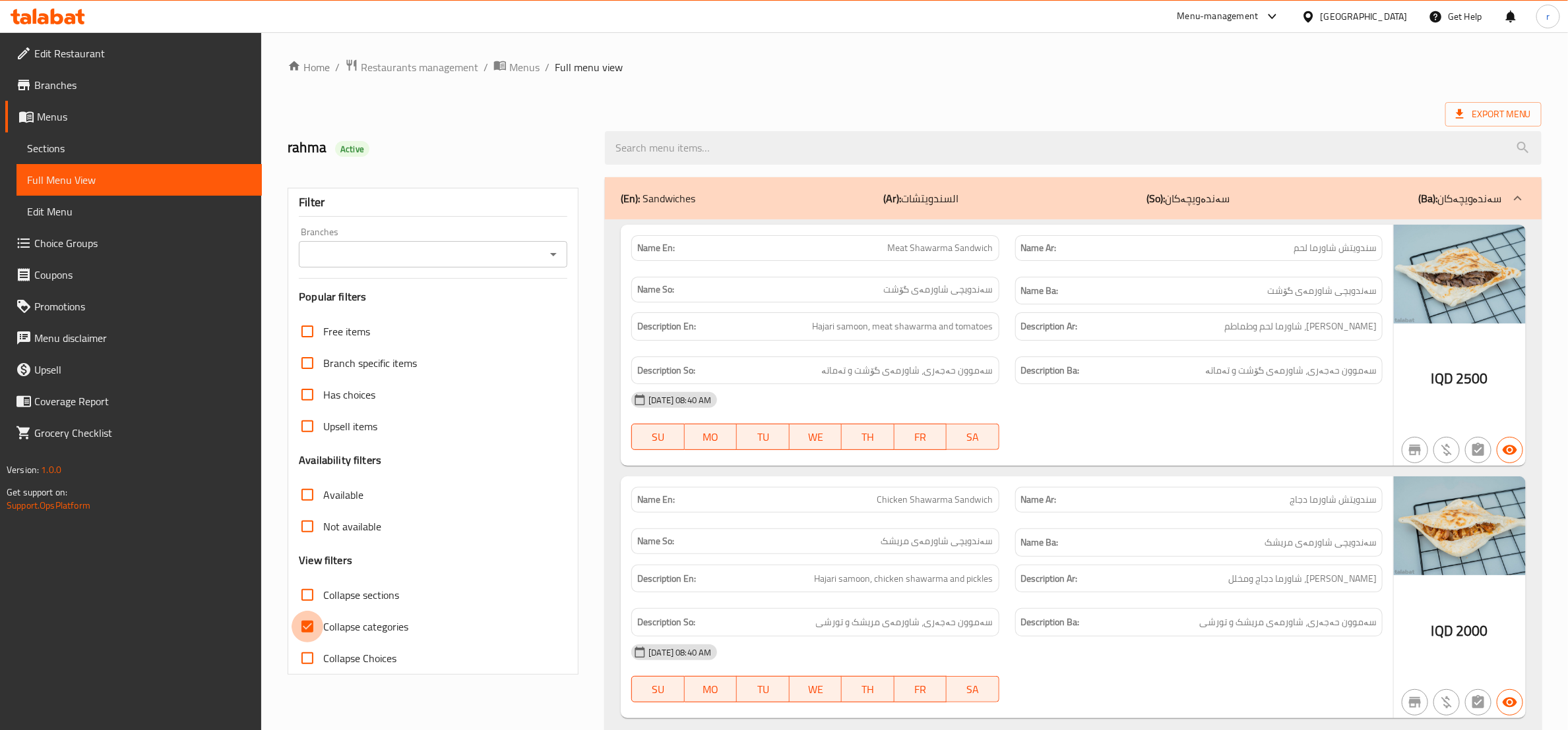
click at [307, 632] on input "Collapse categories" at bounding box center [307, 627] width 31 height 31
checkbox input "false"
click at [305, 602] on input "Collapse sections" at bounding box center [307, 595] width 31 height 31
checkbox input "true"
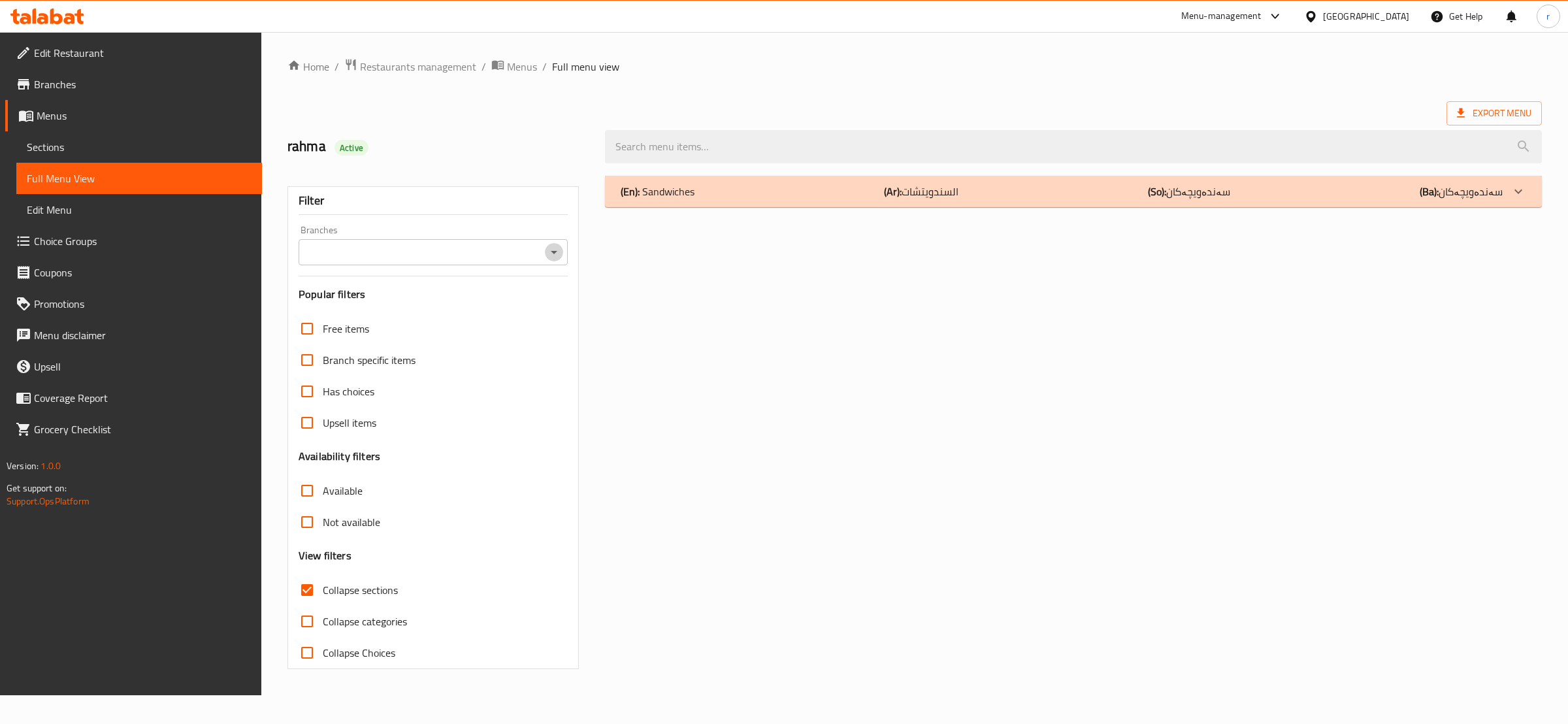
click at [554, 249] on icon "Open" at bounding box center [554, 252] width 16 height 16
click at [522, 324] on ul "All Grills All Shukur," at bounding box center [432, 297] width 268 height 58
click at [502, 318] on li "Grills All Shukur," at bounding box center [432, 309] width 268 height 23
type input "Grills All Shukur,"
click at [841, 183] on div "(En): Sandwiches (Ar): السندويتشات (So): سەندەویچەکان (Ba): سەندەویچەکان" at bounding box center [1061, 191] width 882 height 16
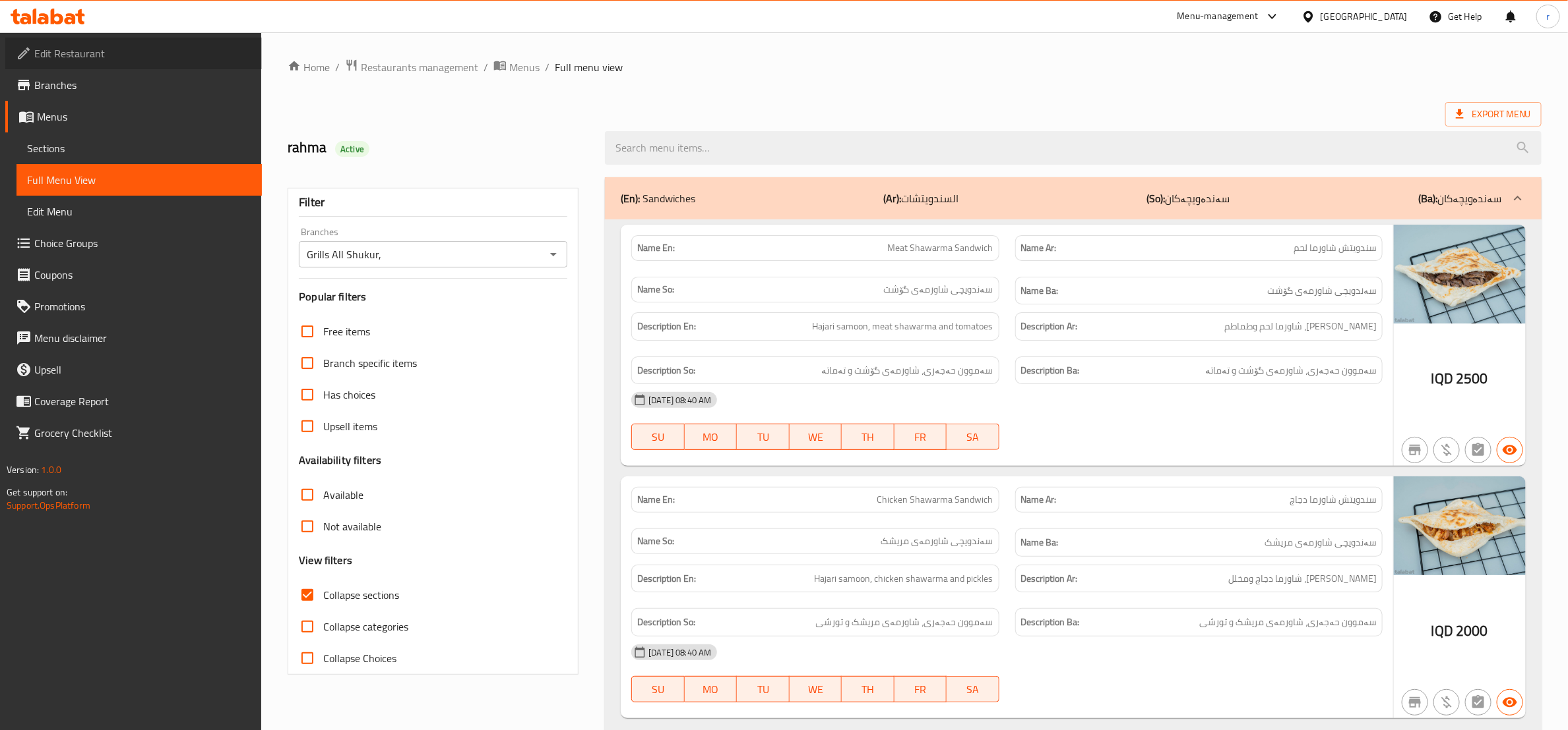
click at [194, 59] on span "Edit Restaurant" at bounding box center [143, 53] width 217 height 16
